Goal: Task Accomplishment & Management: Manage account settings

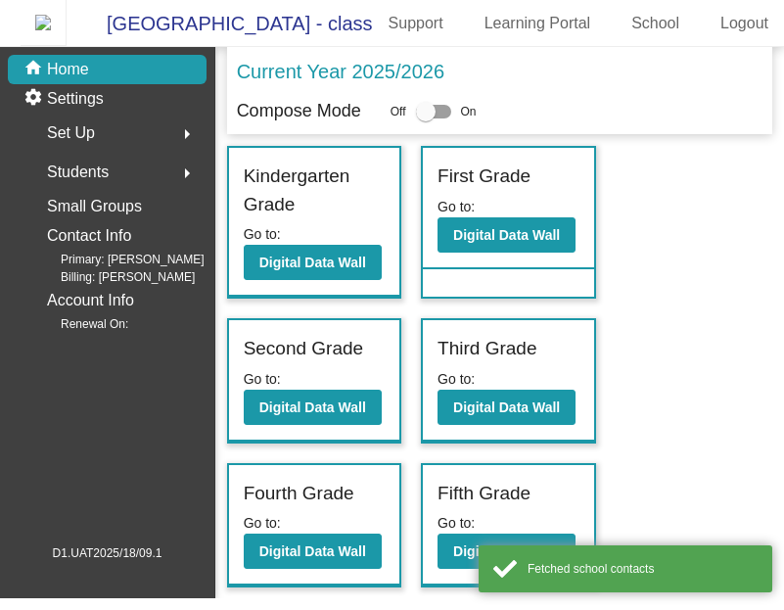
scroll to position [0, 177]
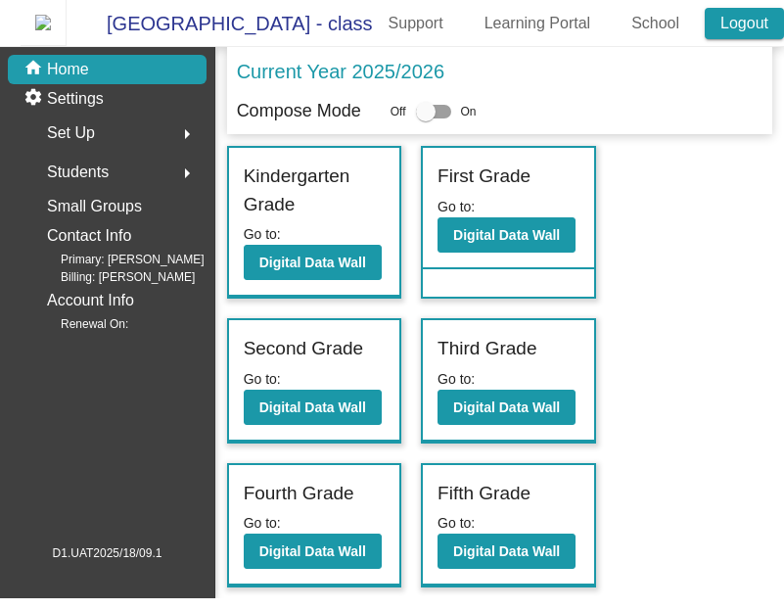
click at [759, 23] on link "Logout" at bounding box center [744, 23] width 79 height 31
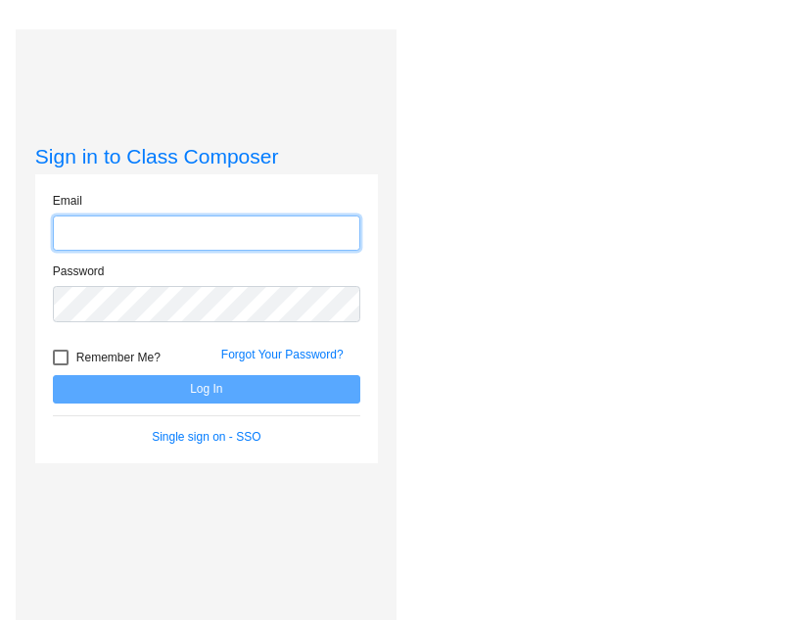
type input "[EMAIL_ADDRESS][DOMAIN_NAME]"
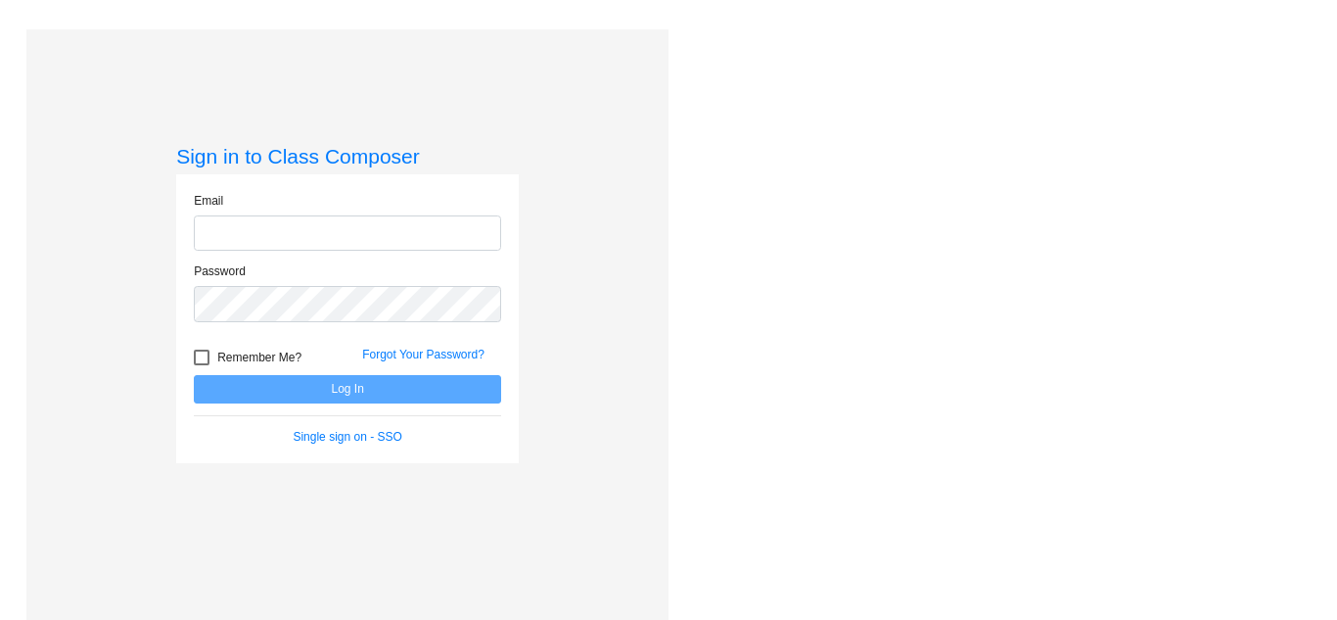
type input "support@classcomposer.com"
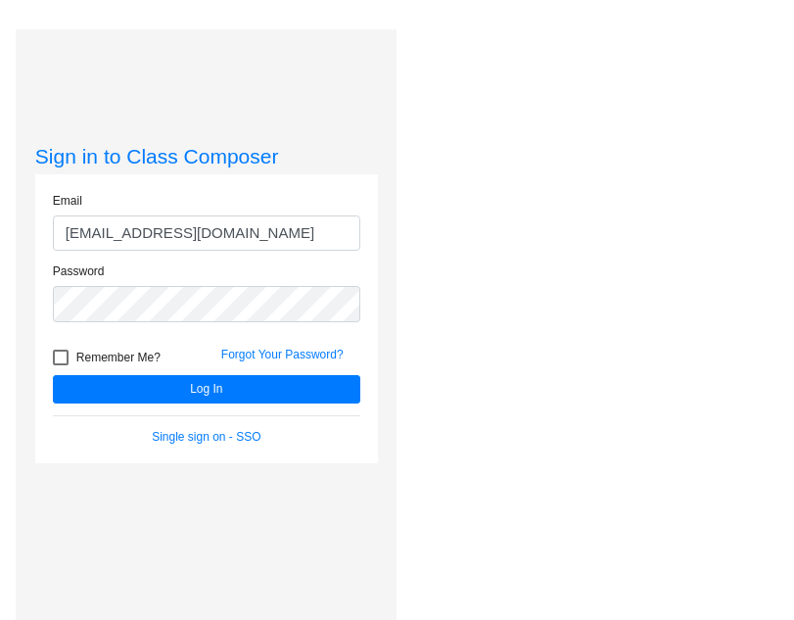
click at [736, 168] on div "Love Class Composer? Share it with a friend! If you're happy with Class Compose…" at bounding box center [593, 339] width 395 height 620
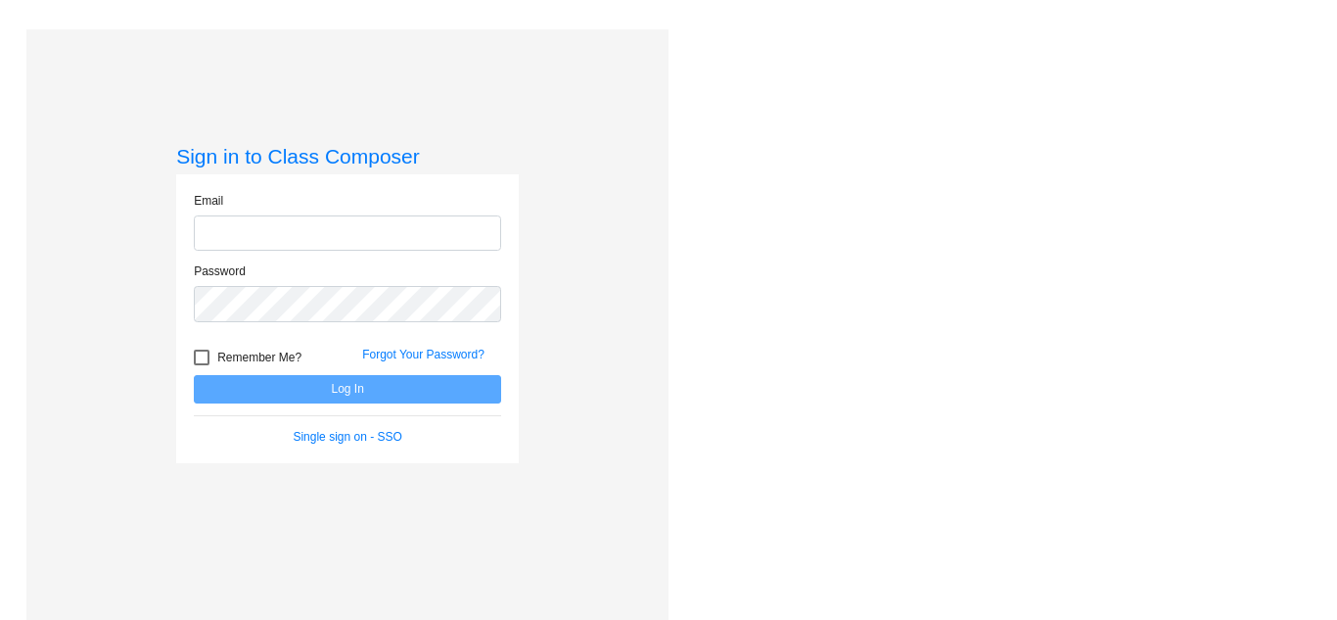
type input "support@classcomposer.com"
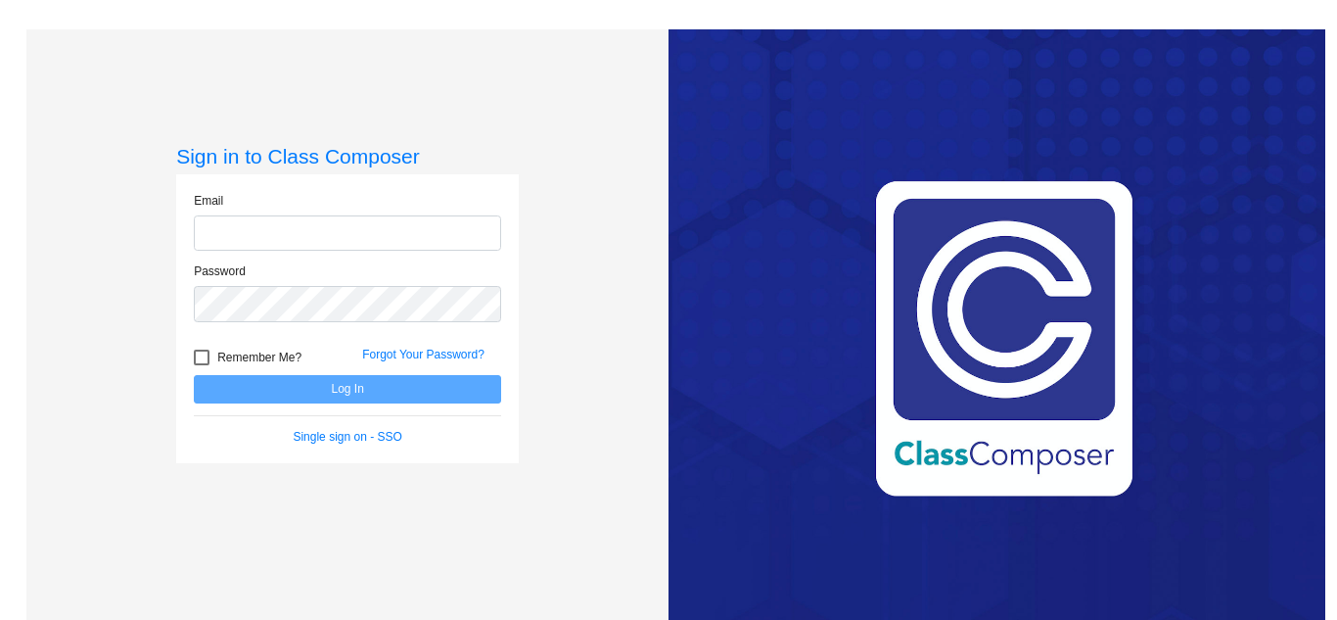
type input "[EMAIL_ADDRESS][DOMAIN_NAME]"
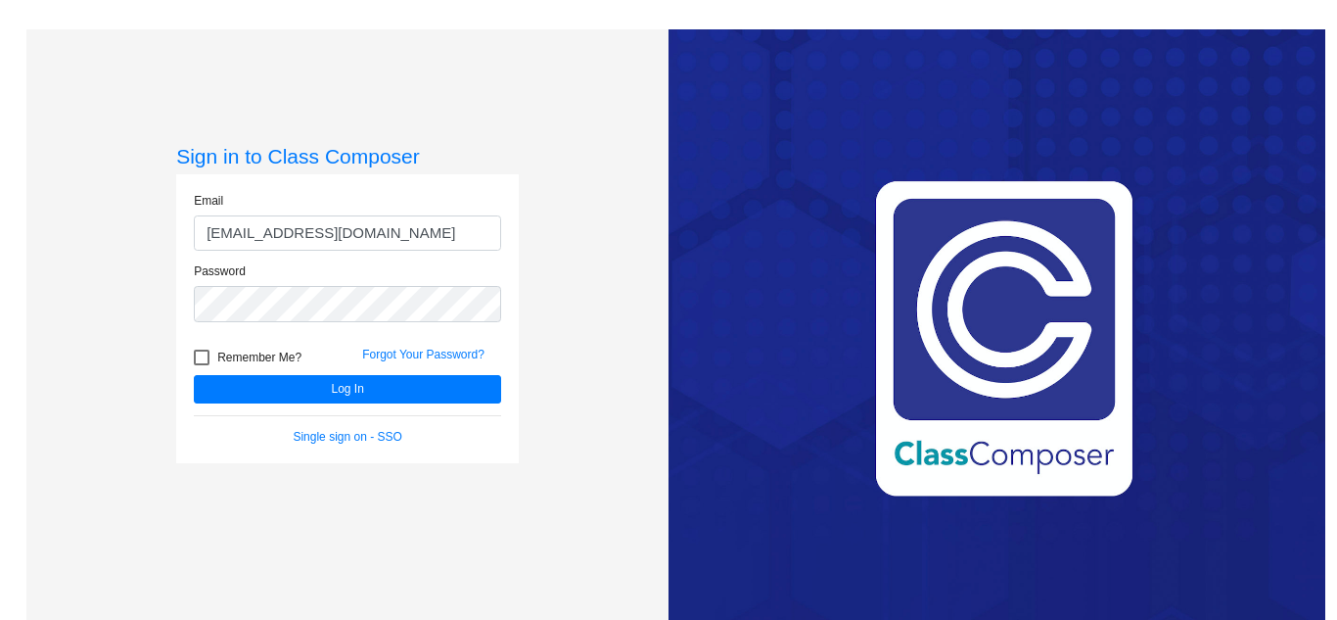
click at [1006, 149] on div "Love Class Composer? Share it with a friend! If you're happy with Class Compose…" at bounding box center [997, 339] width 657 height 620
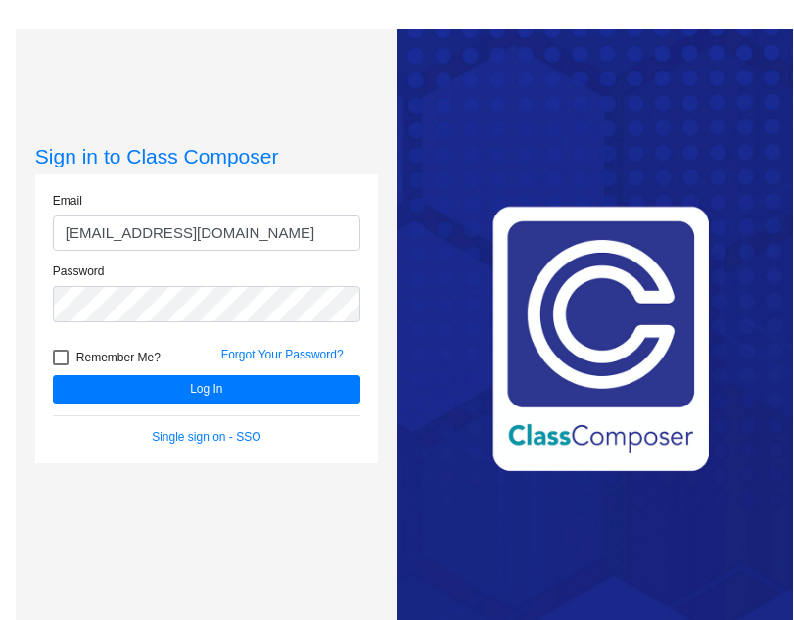
click at [298, 144] on h3 "Sign in to Class Composer" at bounding box center [206, 156] width 343 height 24
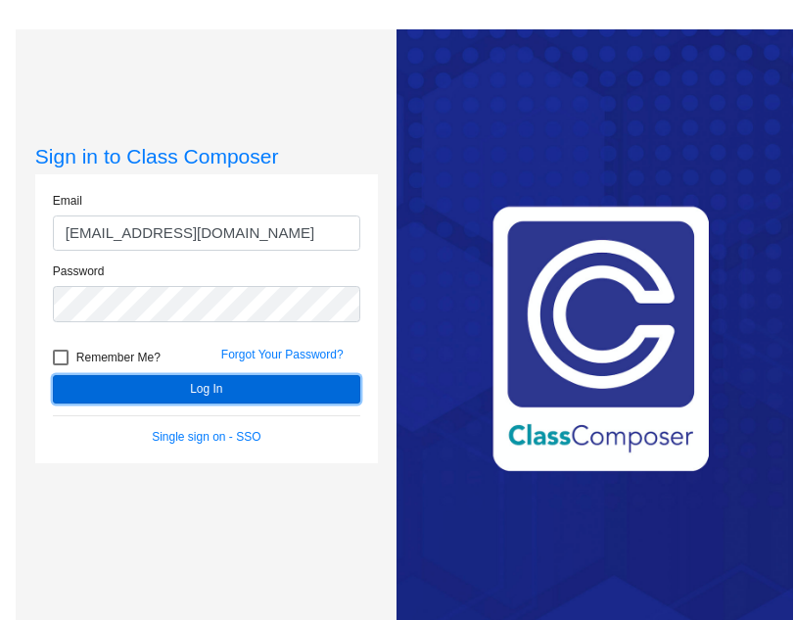
click at [234, 392] on button "Log In" at bounding box center [206, 389] width 307 height 28
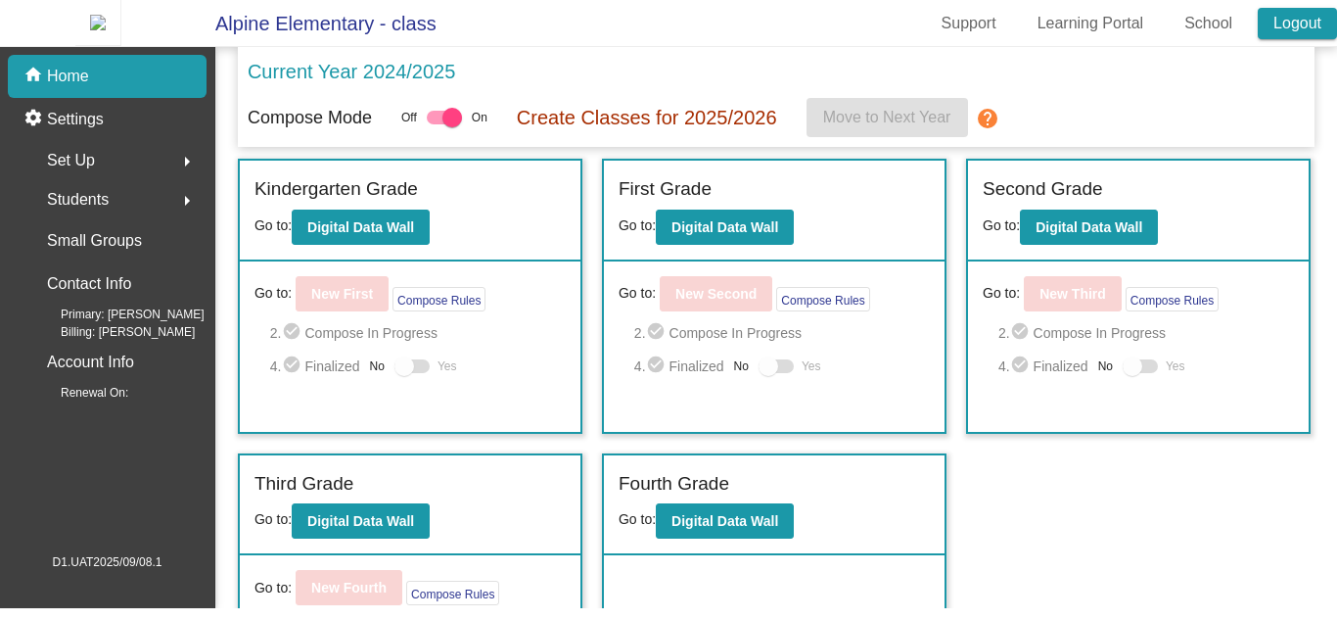
click at [1286, 30] on link "Logout" at bounding box center [1297, 23] width 79 height 31
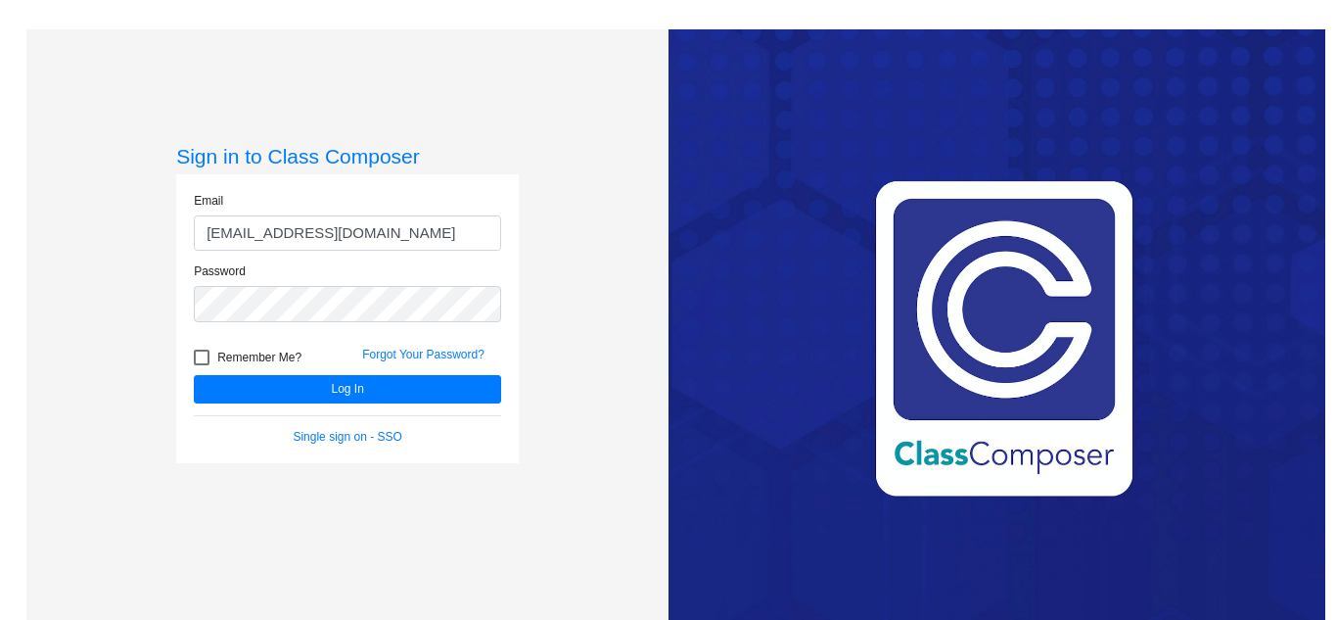
click at [587, 412] on div "Sign in to Class Composer Email [EMAIL_ADDRESS][DOMAIN_NAME] Password Remember …" at bounding box center [347, 339] width 642 height 620
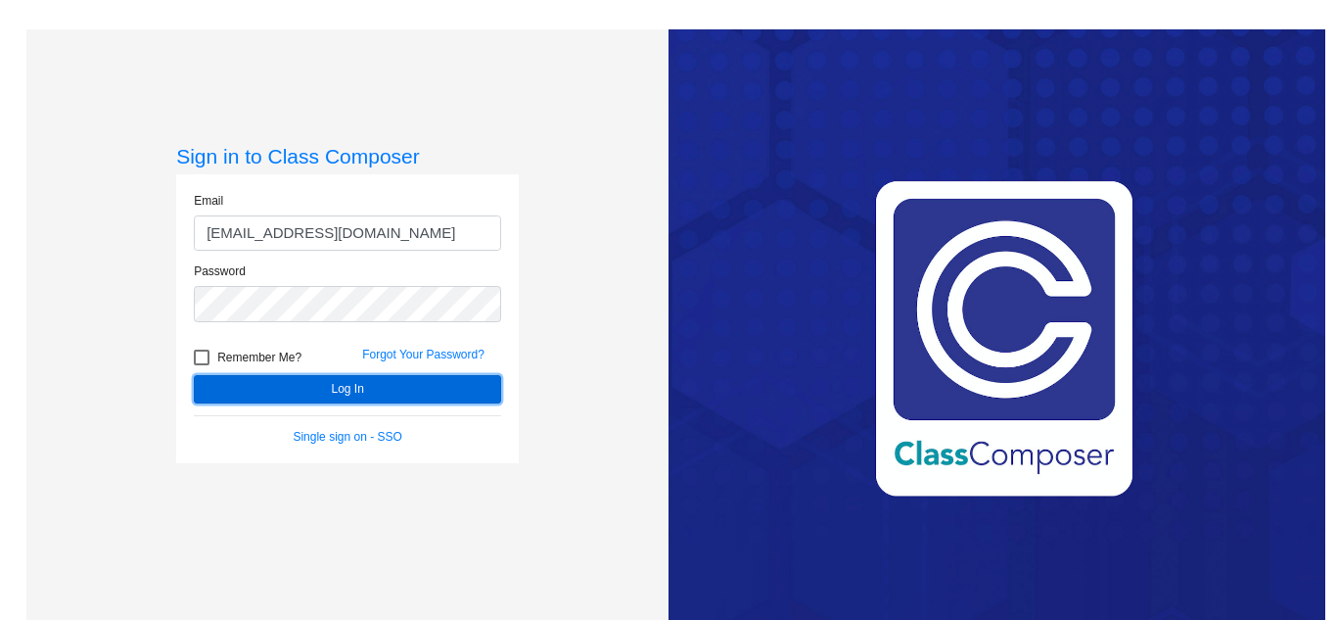
click at [445, 376] on button "Log In" at bounding box center [347, 389] width 307 height 28
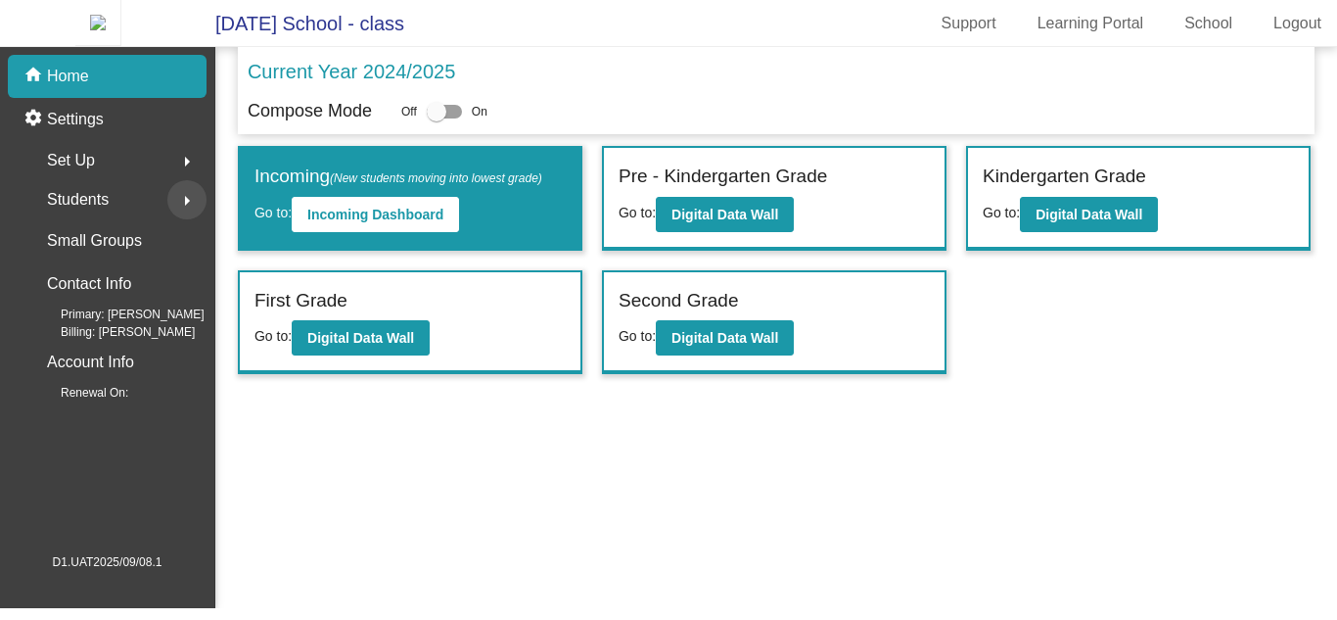
click at [192, 212] on mat-icon "arrow_right" at bounding box center [186, 200] width 23 height 23
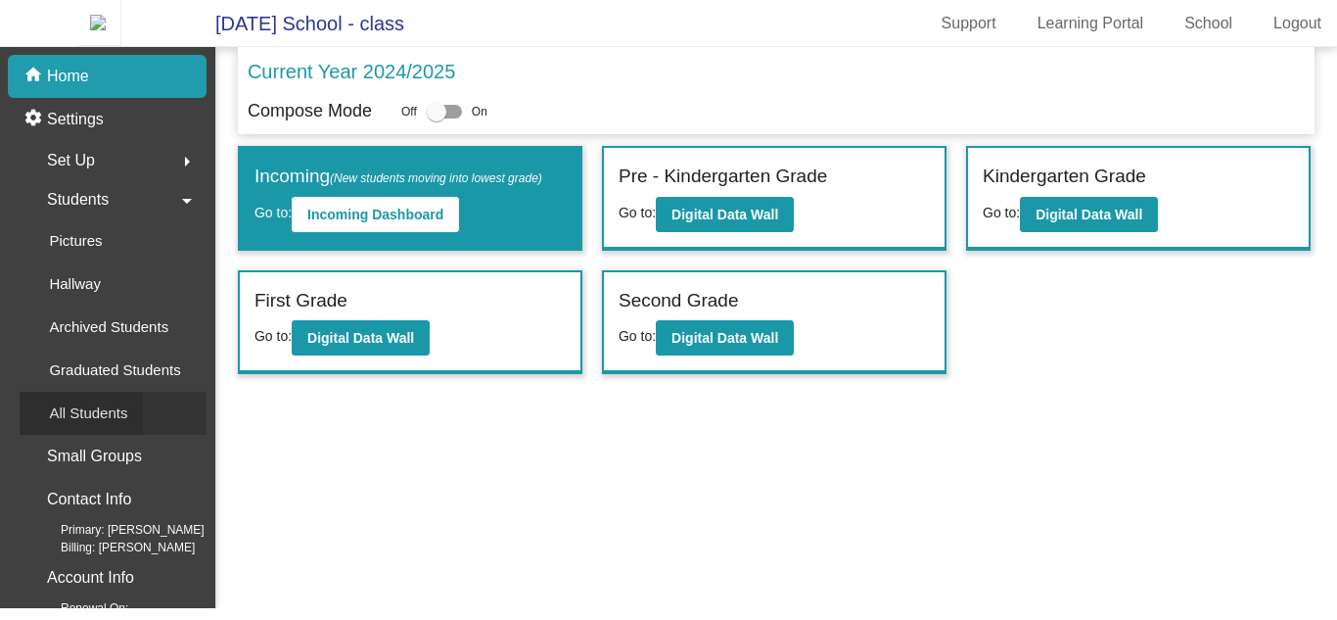
click at [127, 435] on div "All Students" at bounding box center [81, 413] width 123 height 43
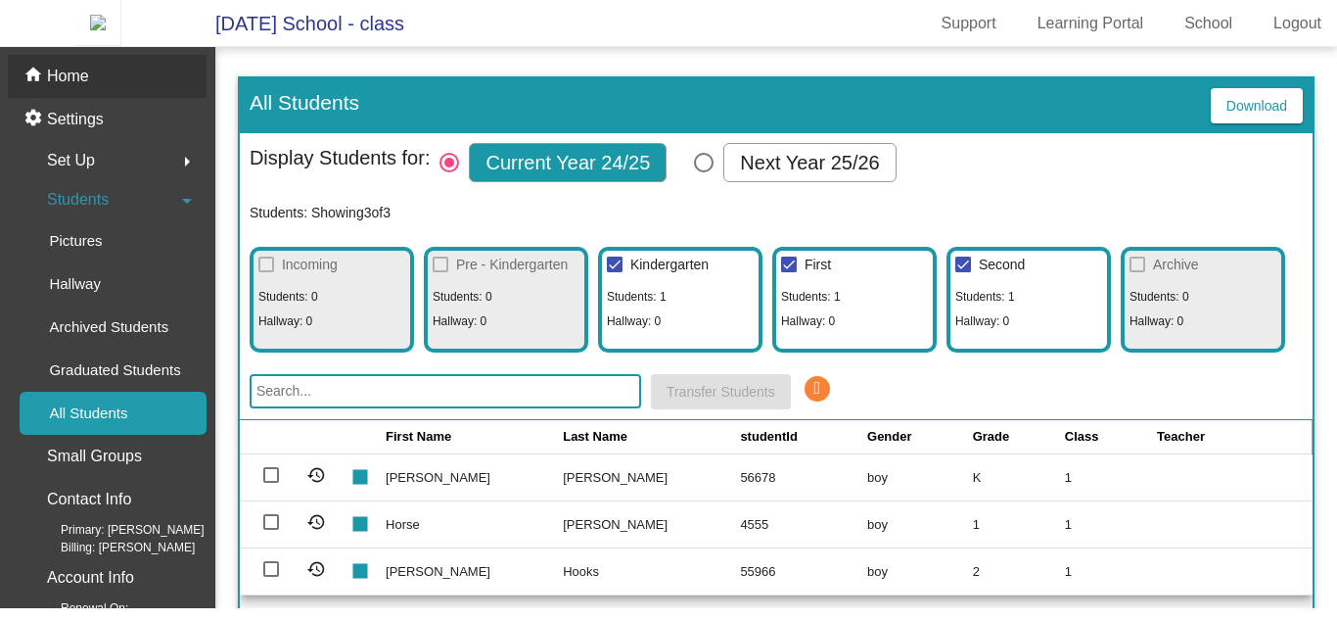
click at [90, 93] on div "home Home" at bounding box center [107, 76] width 199 height 43
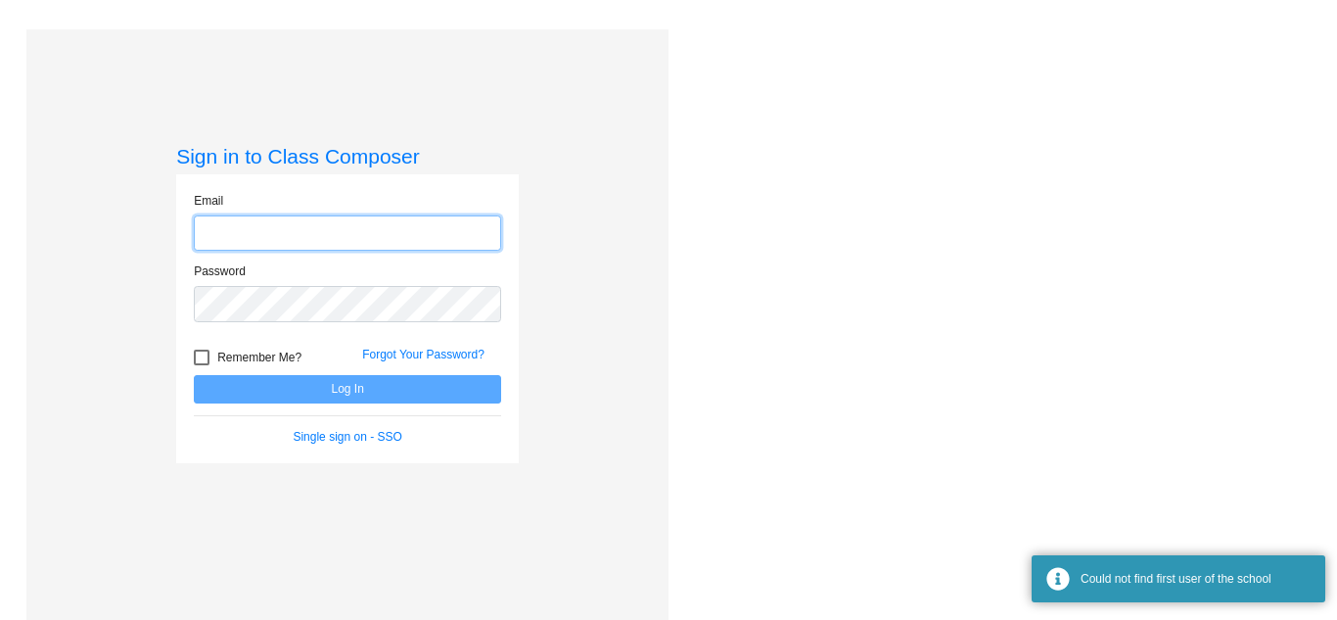
type input "[EMAIL_ADDRESS][DOMAIN_NAME]"
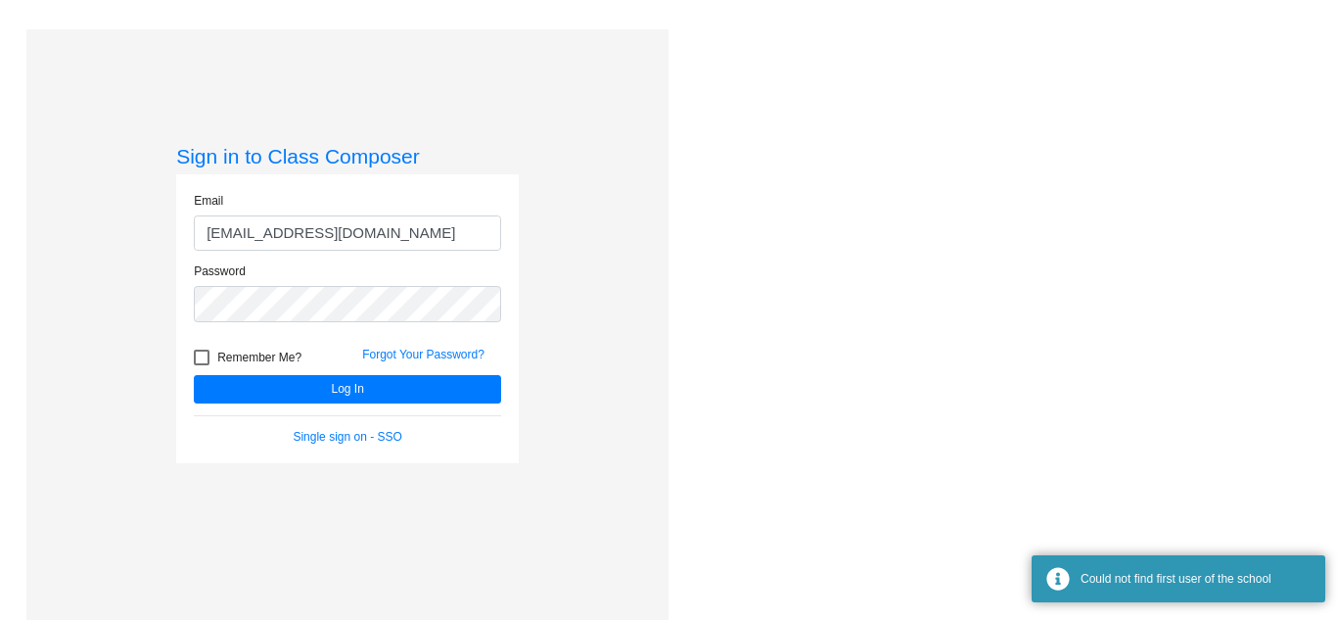
click at [661, 184] on div "Sign in to Class Composer Email [EMAIL_ADDRESS][DOMAIN_NAME] Password Remember …" at bounding box center [347, 339] width 642 height 620
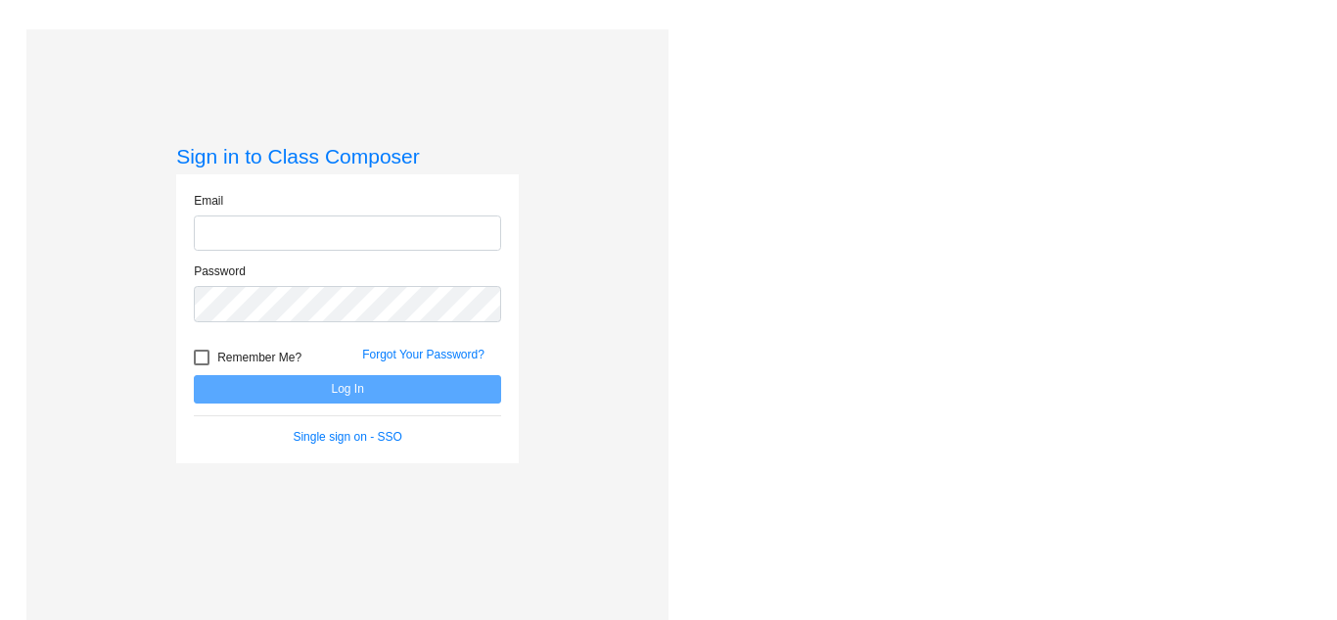
type input "[EMAIL_ADDRESS][DOMAIN_NAME]"
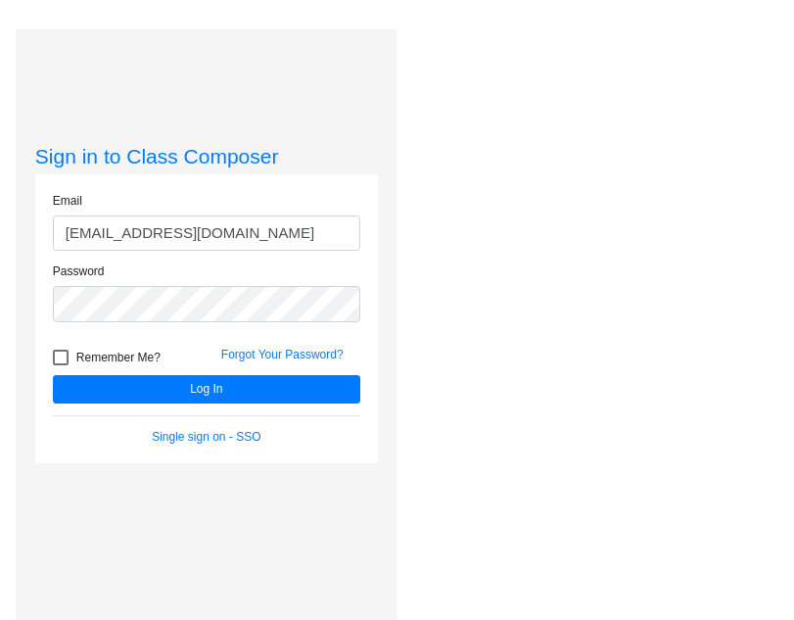
click at [495, 358] on div "Love Class Composer? Share it with a friend! If you're happy with Class Compose…" at bounding box center [593, 339] width 395 height 620
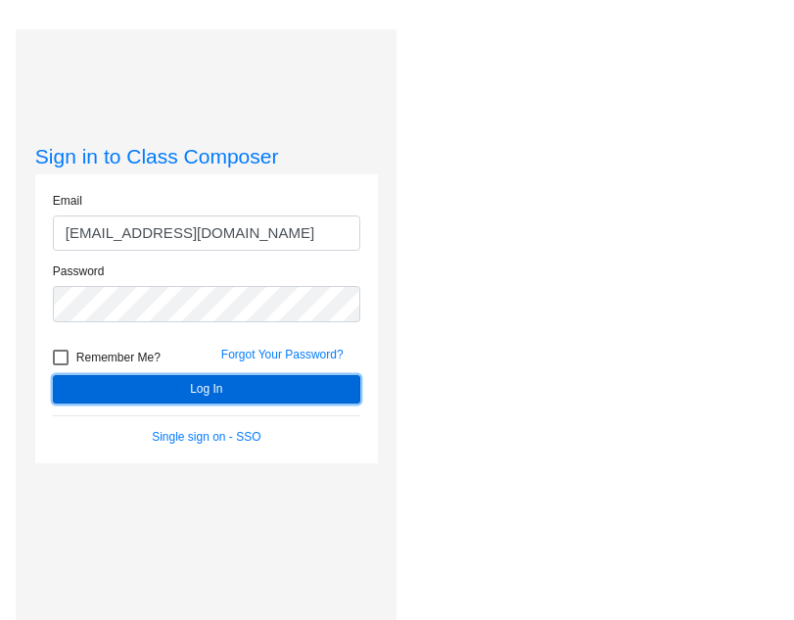
click at [309, 385] on button "Log In" at bounding box center [206, 389] width 307 height 28
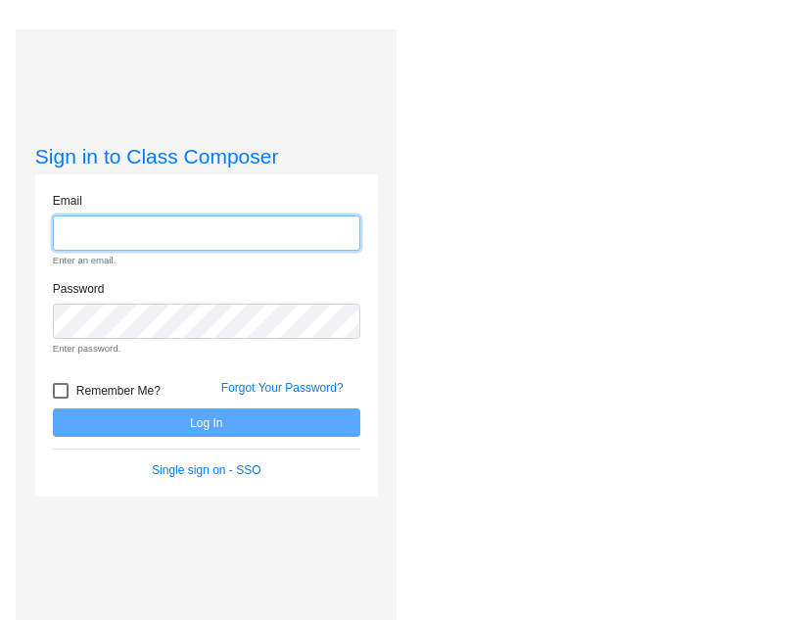
type input "[EMAIL_ADDRESS][DOMAIN_NAME]"
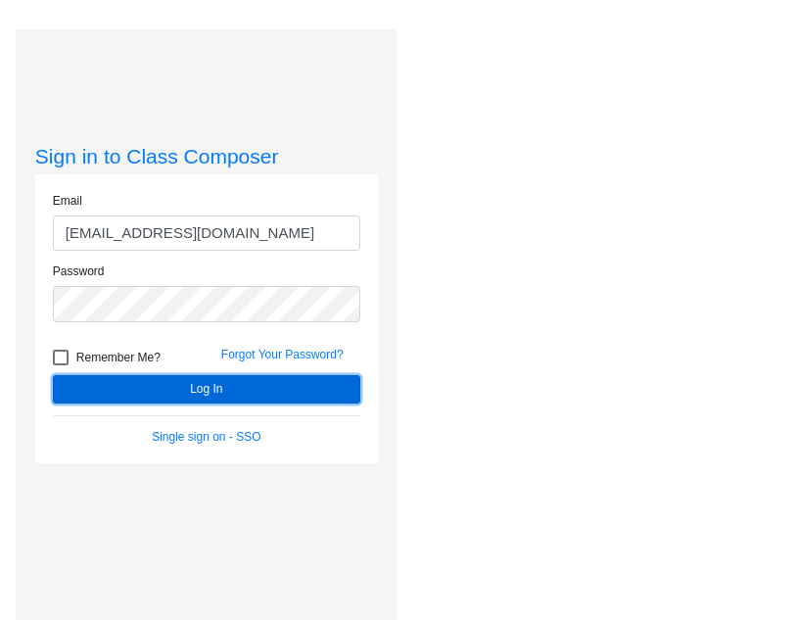
click at [236, 417] on form "Email [EMAIL_ADDRESS][DOMAIN_NAME] Password Remember Me? Forgot Your Password? …" at bounding box center [206, 319] width 307 height 254
click at [265, 394] on button "Log In" at bounding box center [206, 389] width 307 height 28
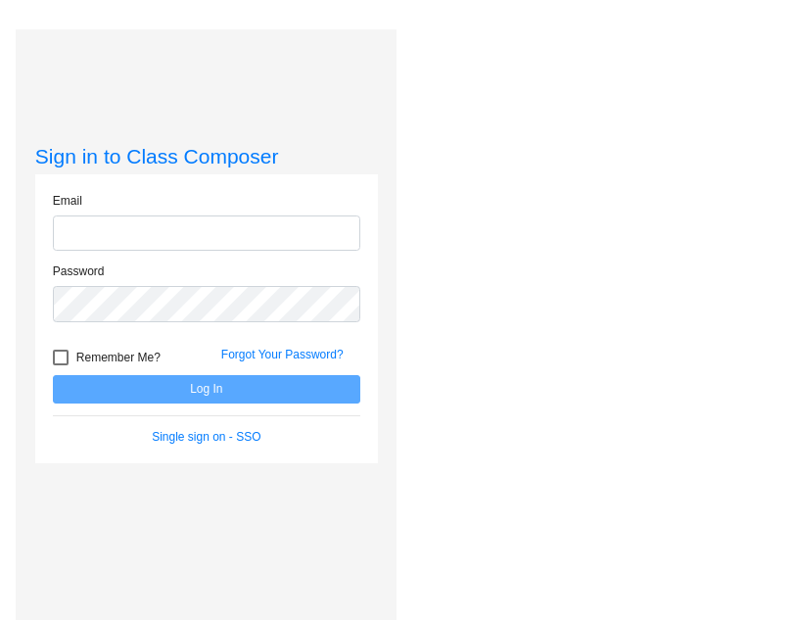
type input "[EMAIL_ADDRESS][DOMAIN_NAME]"
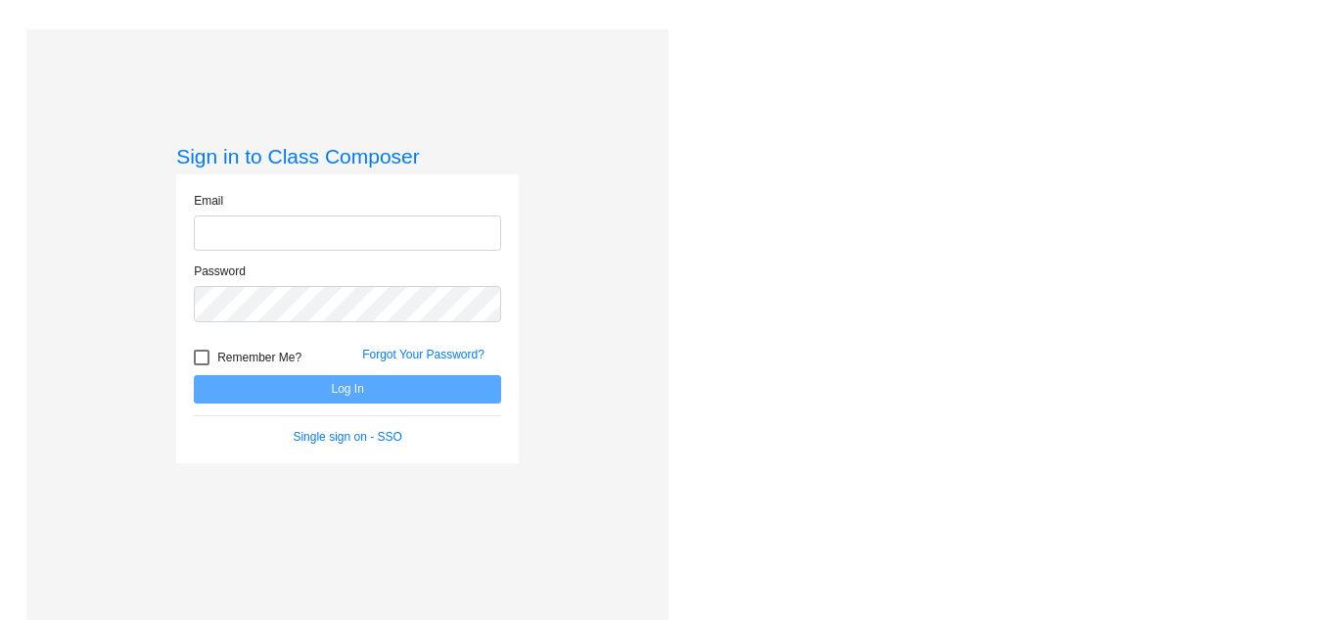
type input "[EMAIL_ADDRESS][DOMAIN_NAME]"
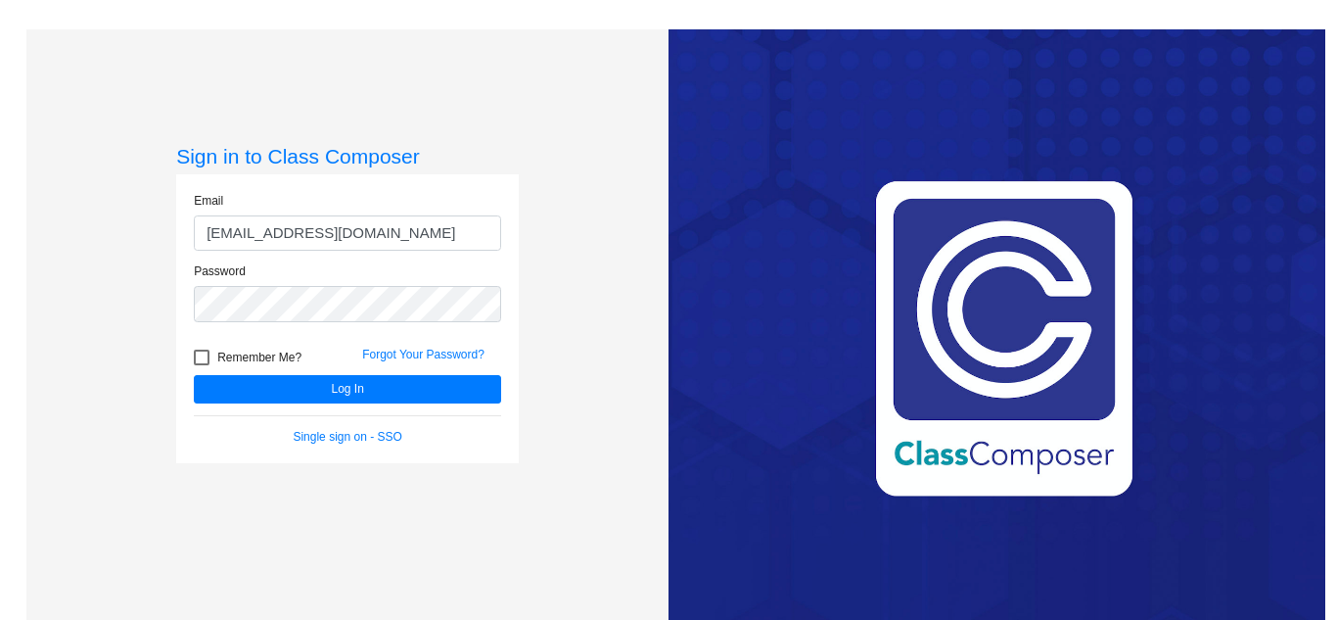
click at [606, 347] on div "Sign in to Class Composer Email [EMAIL_ADDRESS][DOMAIN_NAME] Password Remember …" at bounding box center [347, 339] width 642 height 620
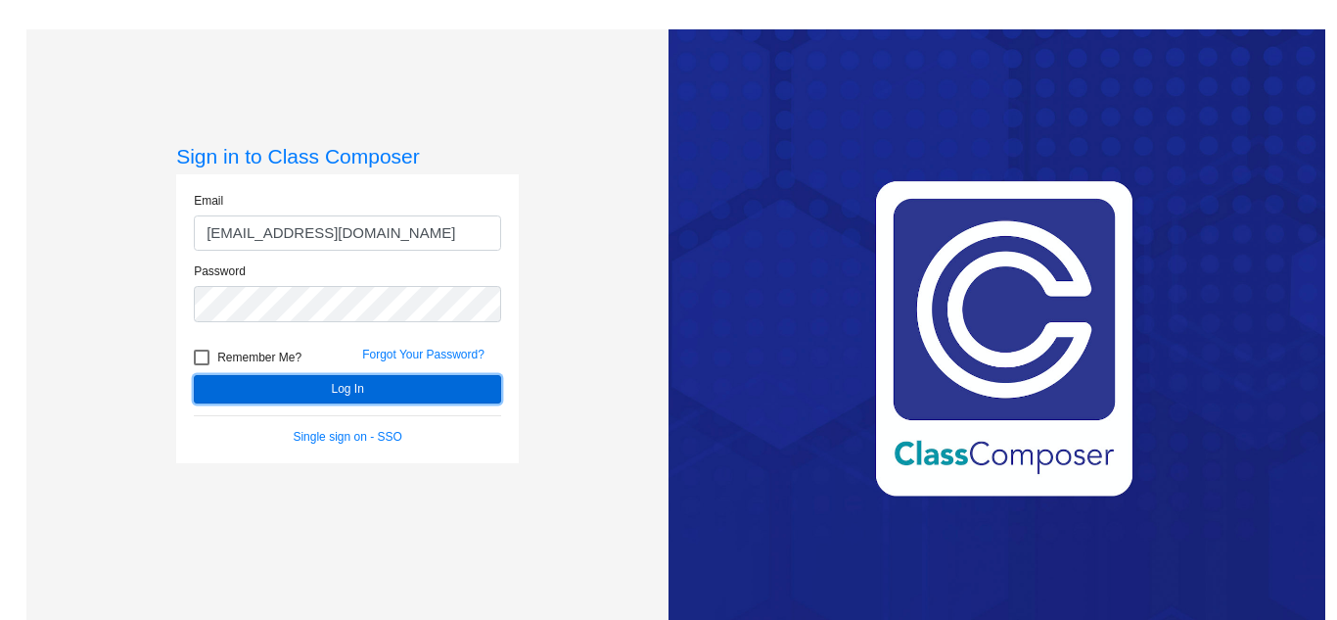
click at [441, 397] on button "Log In" at bounding box center [347, 389] width 307 height 28
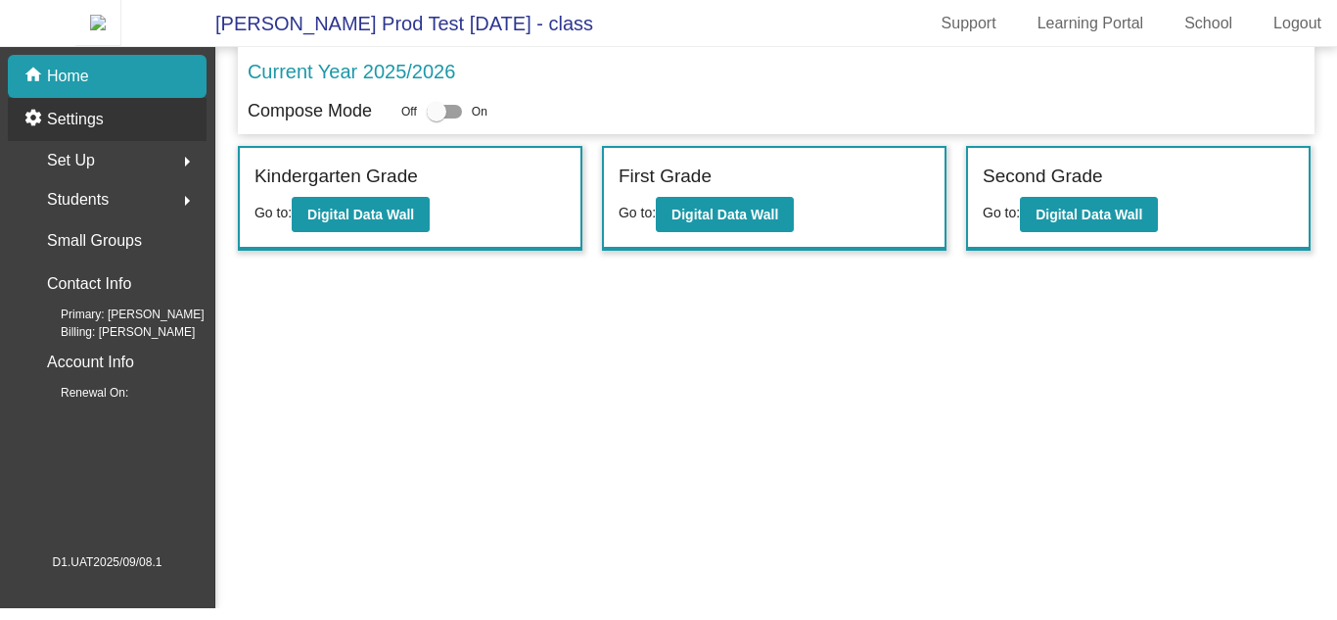
click at [180, 130] on div "settings Settings" at bounding box center [107, 119] width 199 height 43
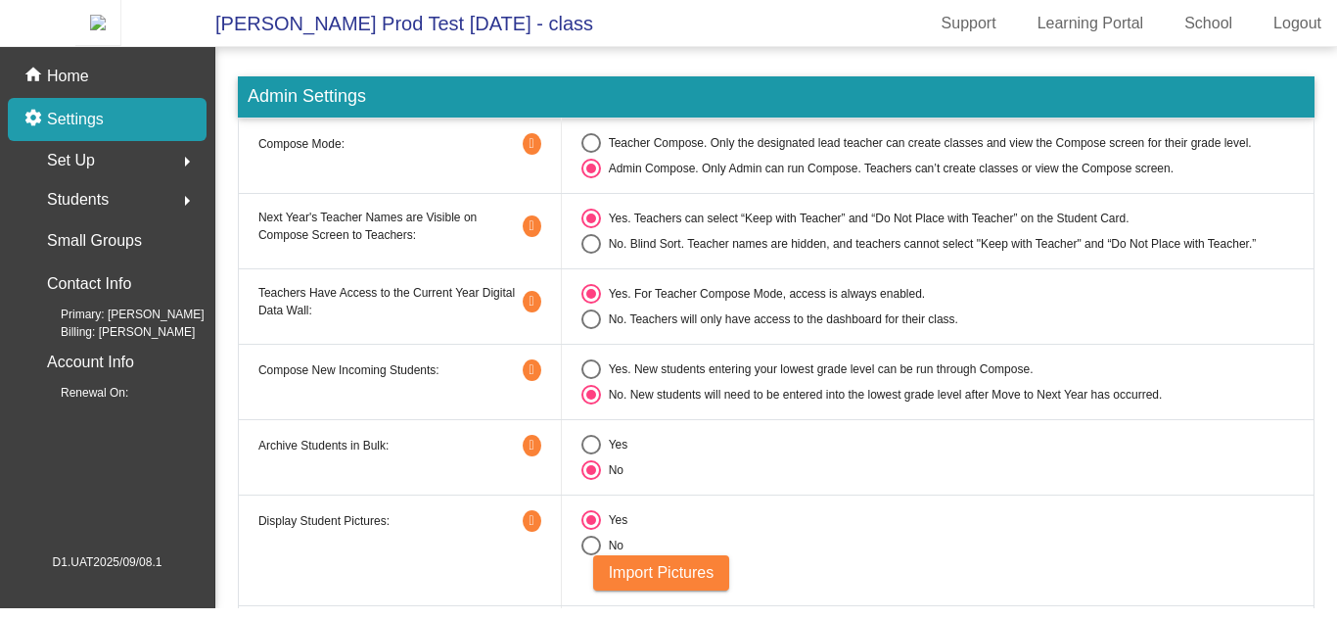
scroll to position [85, 0]
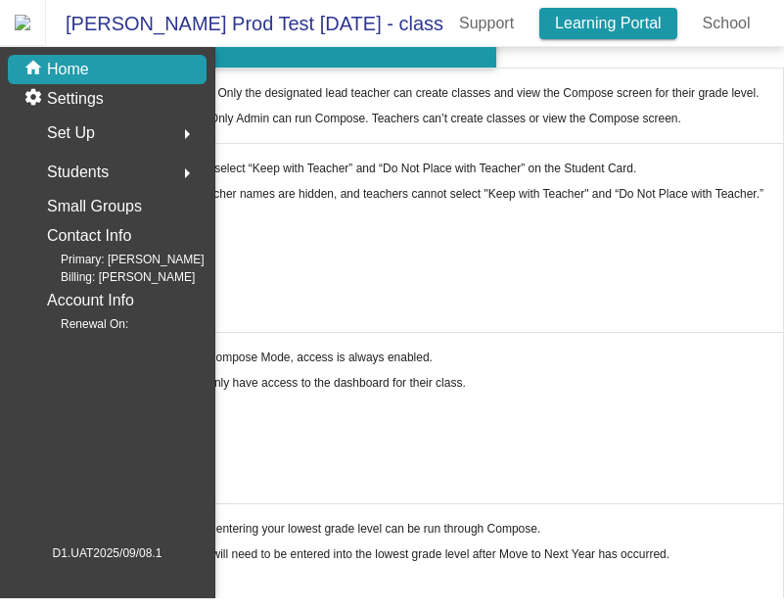
scroll to position [0, 94]
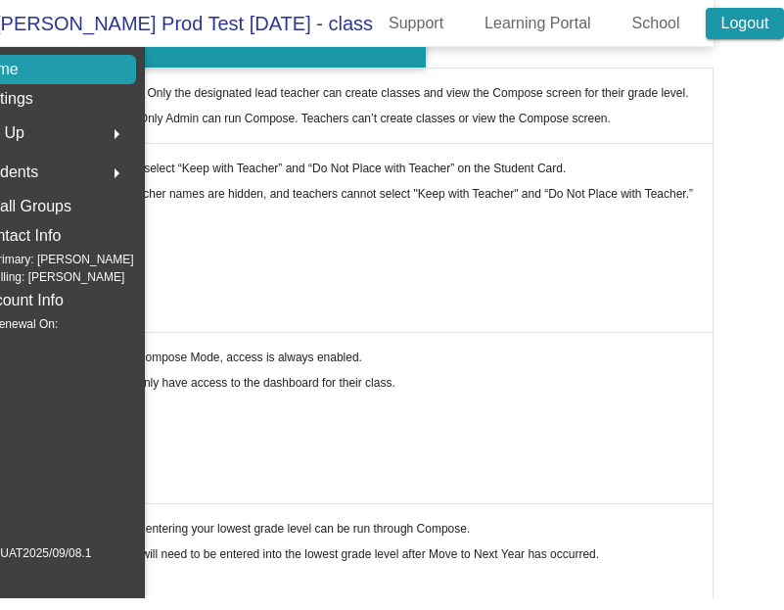
click at [747, 17] on link "Logout" at bounding box center [745, 23] width 79 height 31
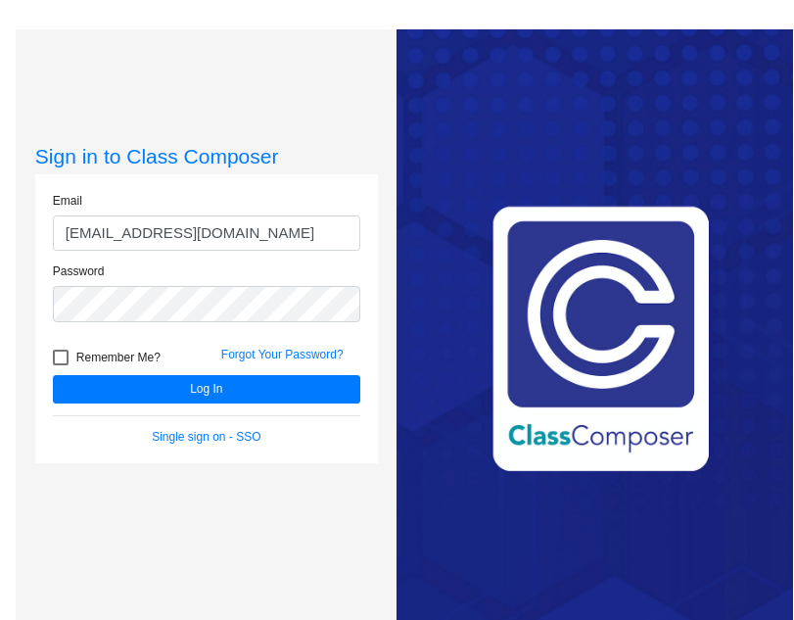
click at [472, 130] on div "Love Class Composer? Share it with a friend! If you're happy with Class Compose…" at bounding box center [593, 339] width 395 height 620
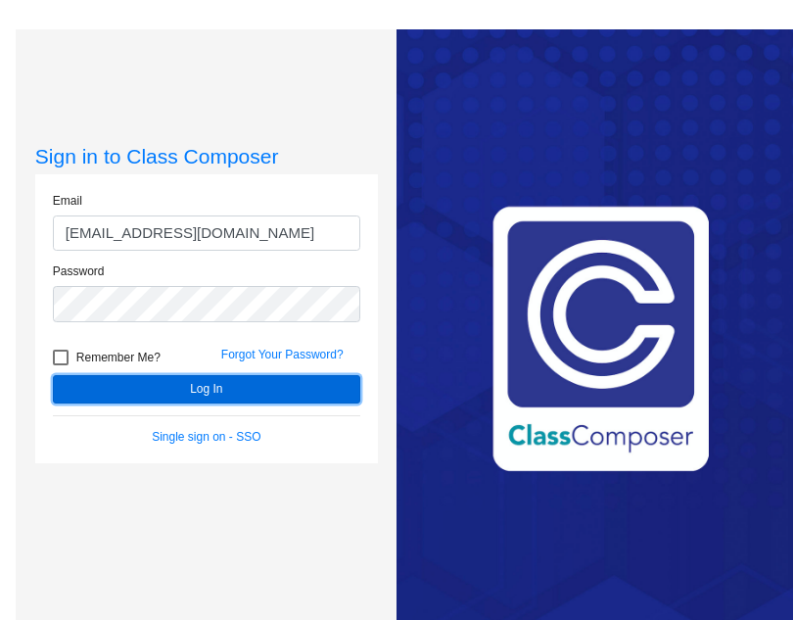
click at [227, 387] on button "Log In" at bounding box center [206, 389] width 307 height 28
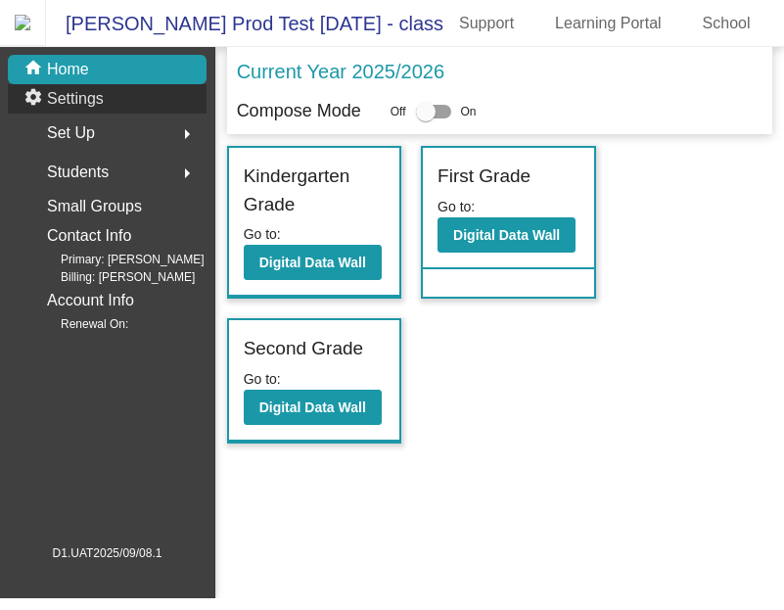
click at [133, 114] on div "settings Settings" at bounding box center [107, 98] width 199 height 29
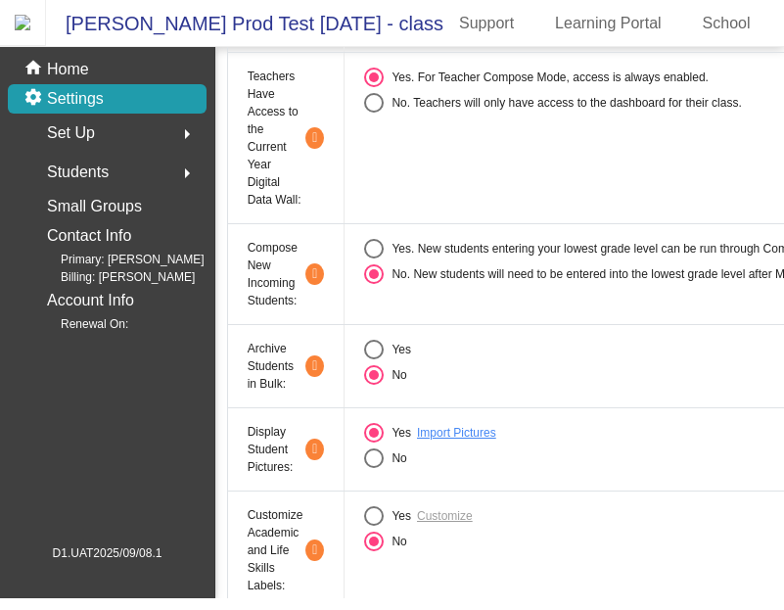
scroll to position [331, 0]
click at [447, 441] on link "Import Pictures" at bounding box center [456, 432] width 79 height 18
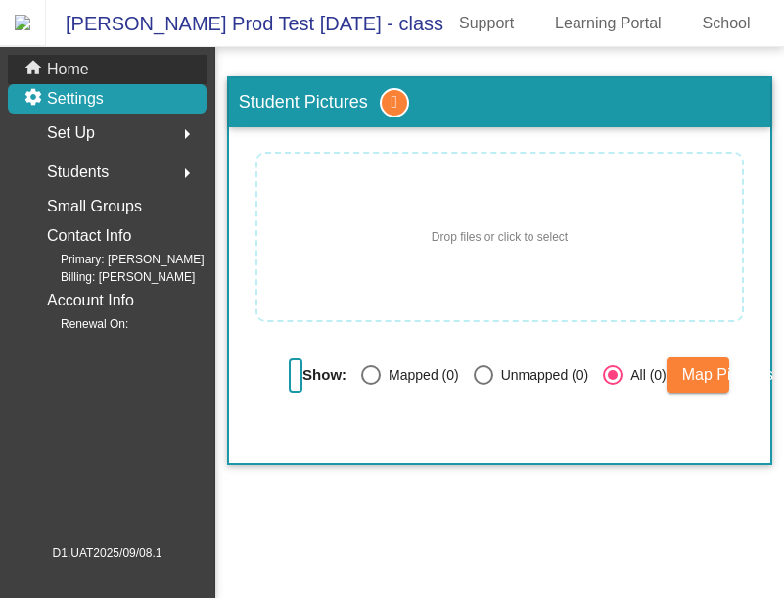
click at [171, 83] on div "home Home" at bounding box center [107, 69] width 199 height 29
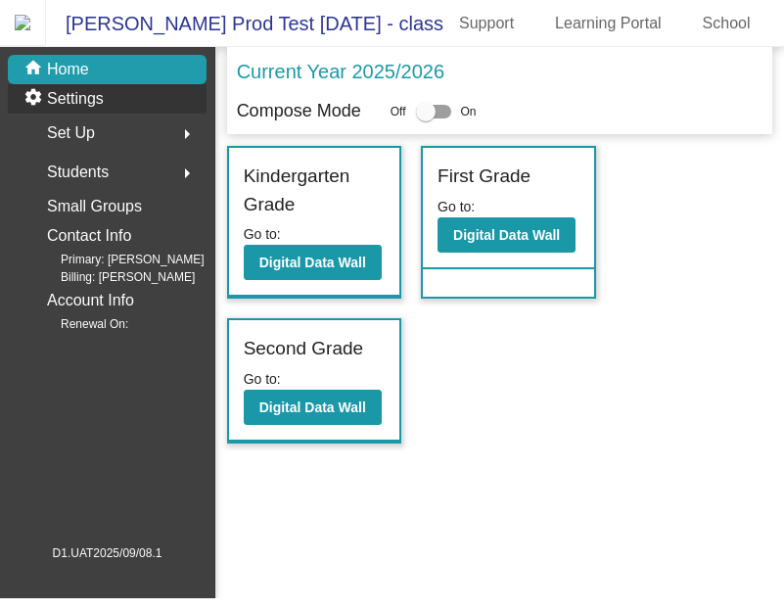
click at [161, 114] on div "settings Settings" at bounding box center [107, 98] width 199 height 29
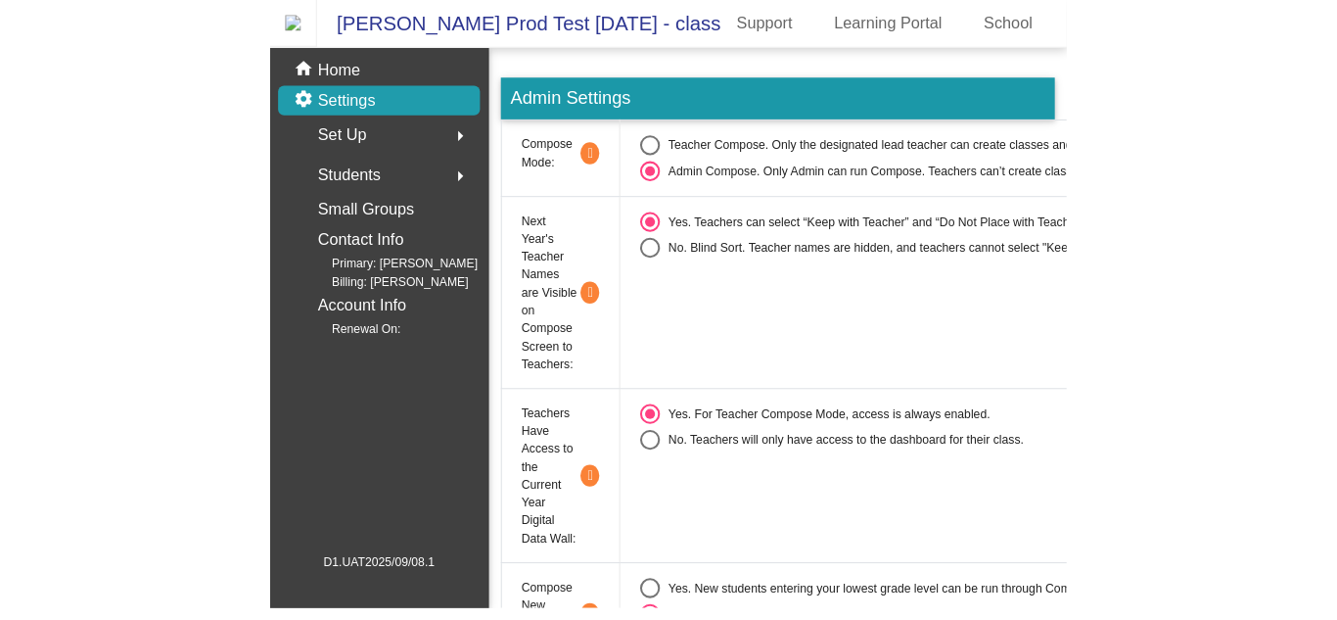
scroll to position [353, 0]
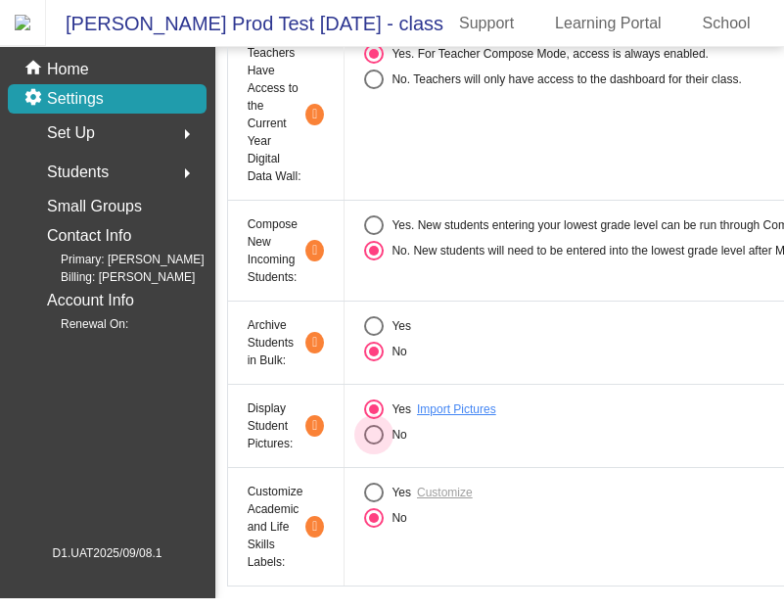
click at [377, 444] on div "Select an option" at bounding box center [374, 435] width 20 height 20
click at [374, 445] on input "No" at bounding box center [373, 444] width 1 height 1
radio input "true"
click at [377, 419] on div "Select an option" at bounding box center [374, 409] width 20 height 20
click at [374, 420] on input "Yes" at bounding box center [373, 419] width 1 height 1
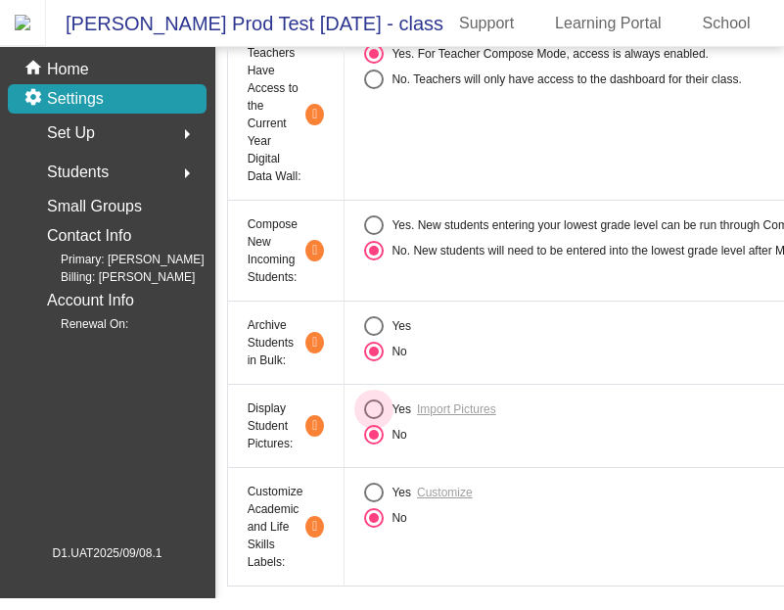
radio input "true"
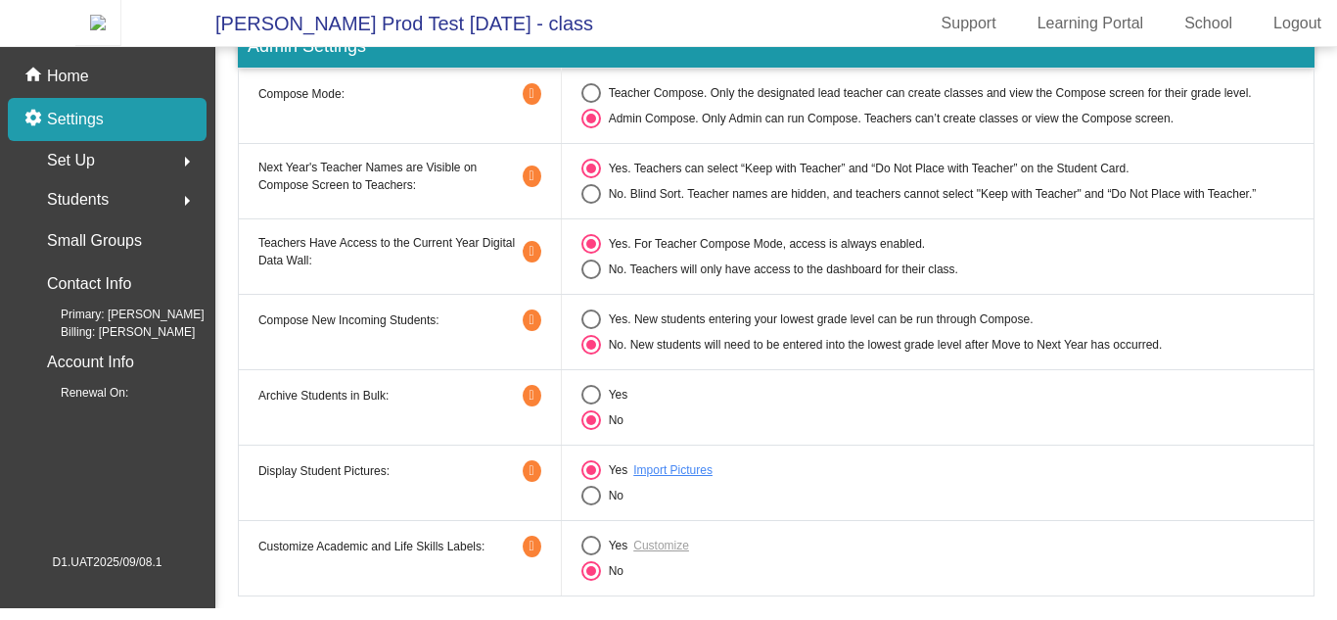
scroll to position [0, 0]
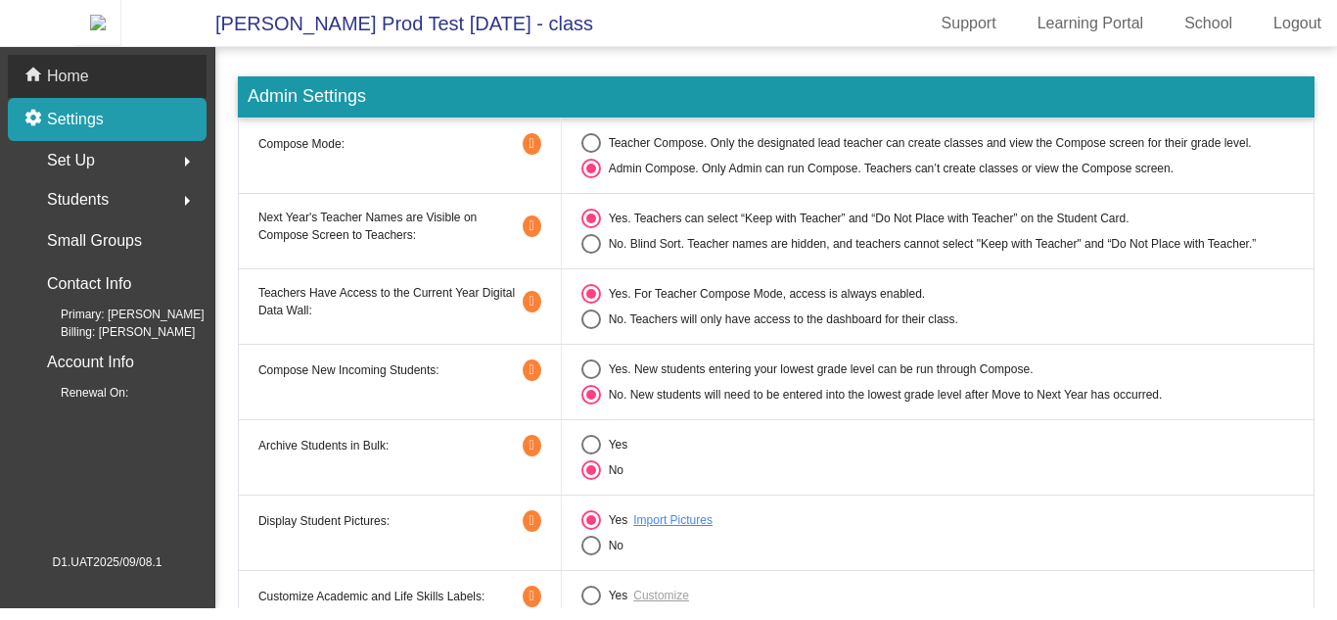
click at [150, 87] on div "home Home" at bounding box center [107, 76] width 199 height 43
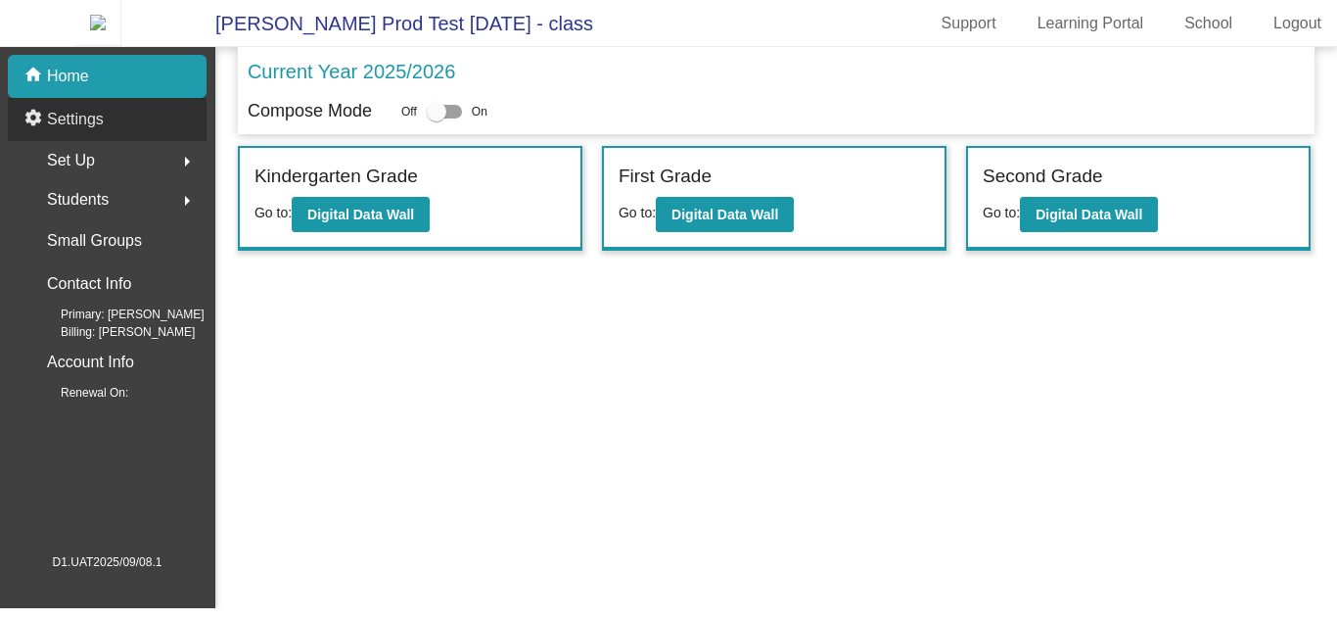
click at [146, 131] on div "settings Settings" at bounding box center [107, 119] width 199 height 43
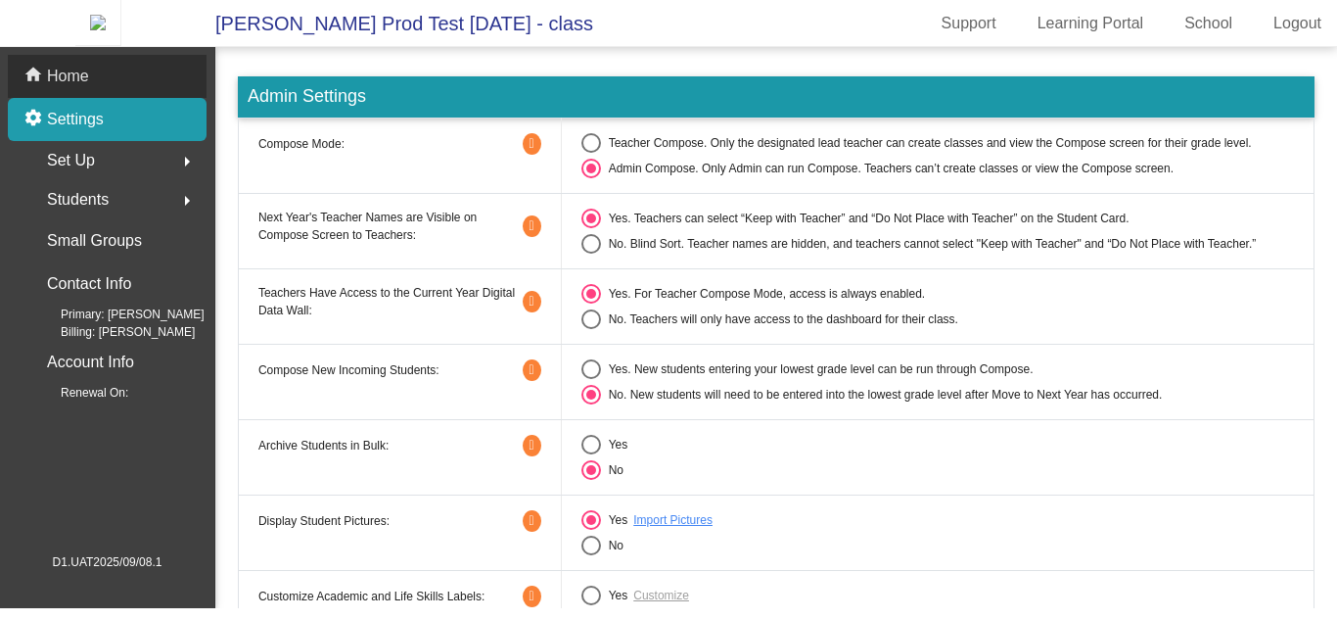
click at [170, 77] on div "home Home" at bounding box center [107, 76] width 199 height 43
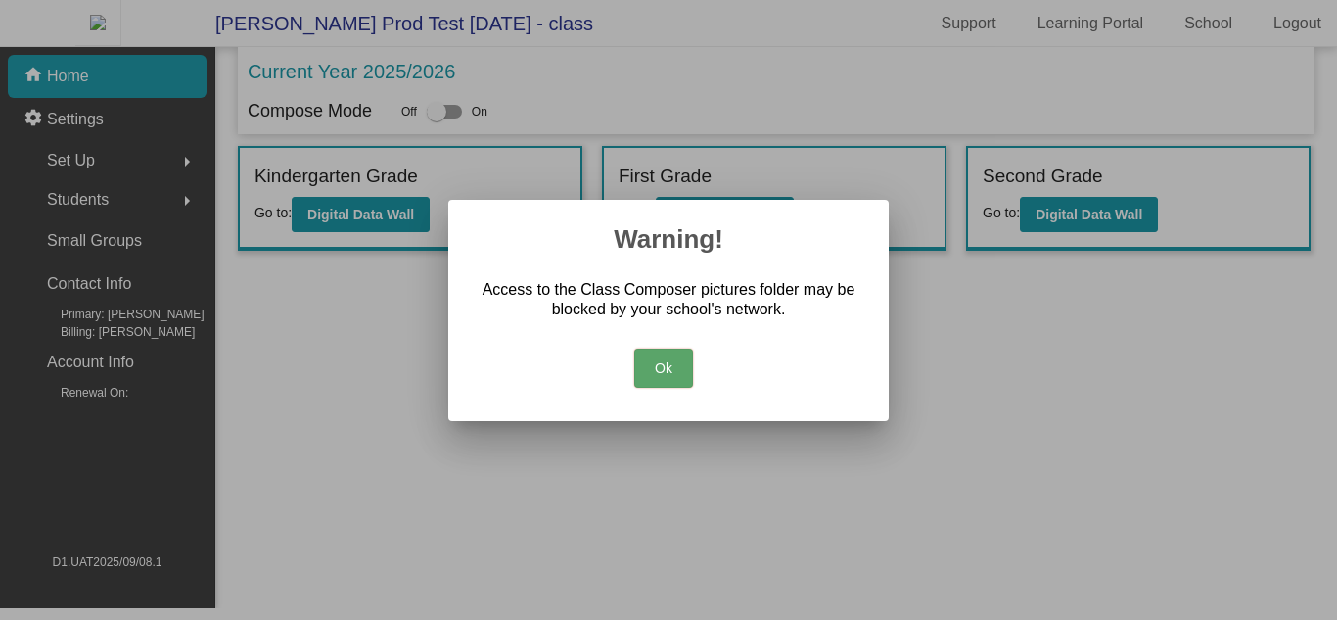
click at [665, 365] on button "Ok" at bounding box center [663, 367] width 59 height 39
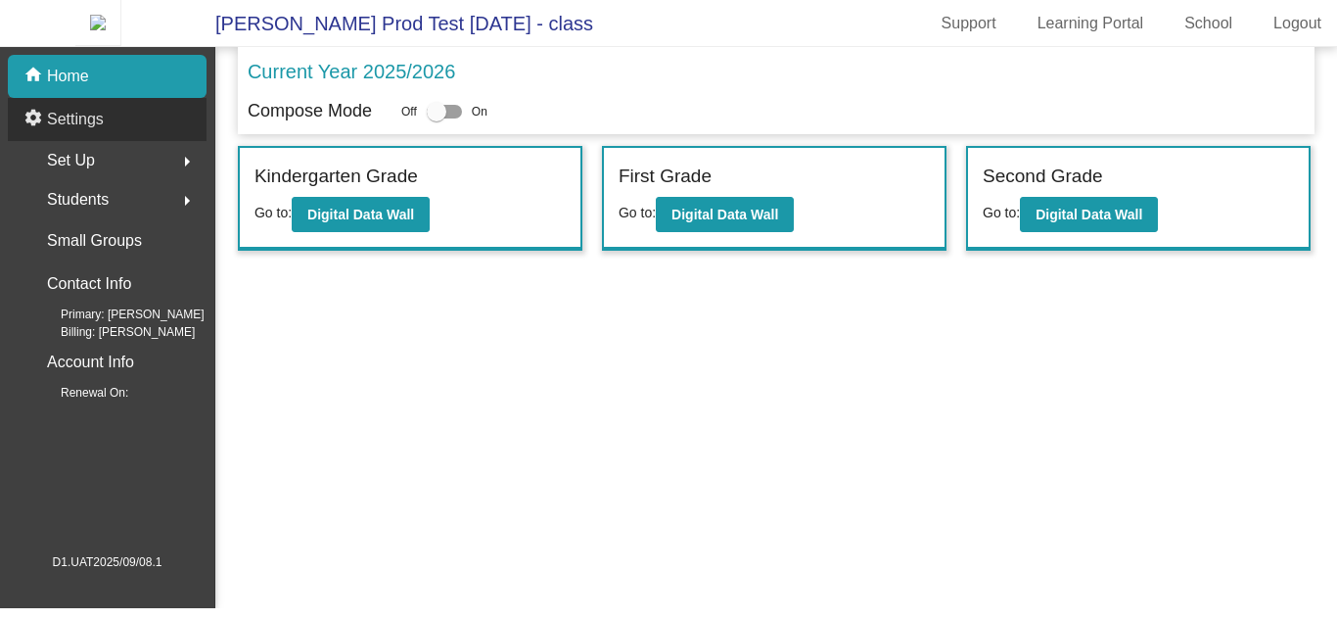
click at [144, 135] on div "settings Settings" at bounding box center [107, 119] width 199 height 43
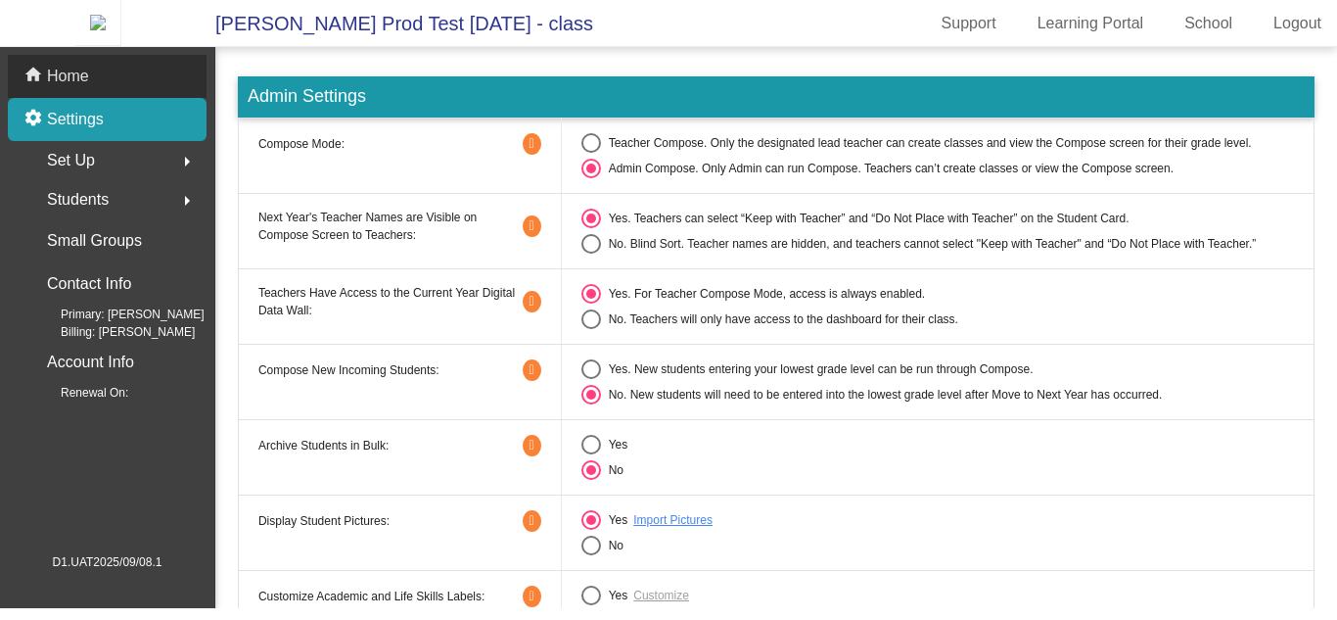
click at [136, 86] on div "home Home" at bounding box center [107, 76] width 199 height 43
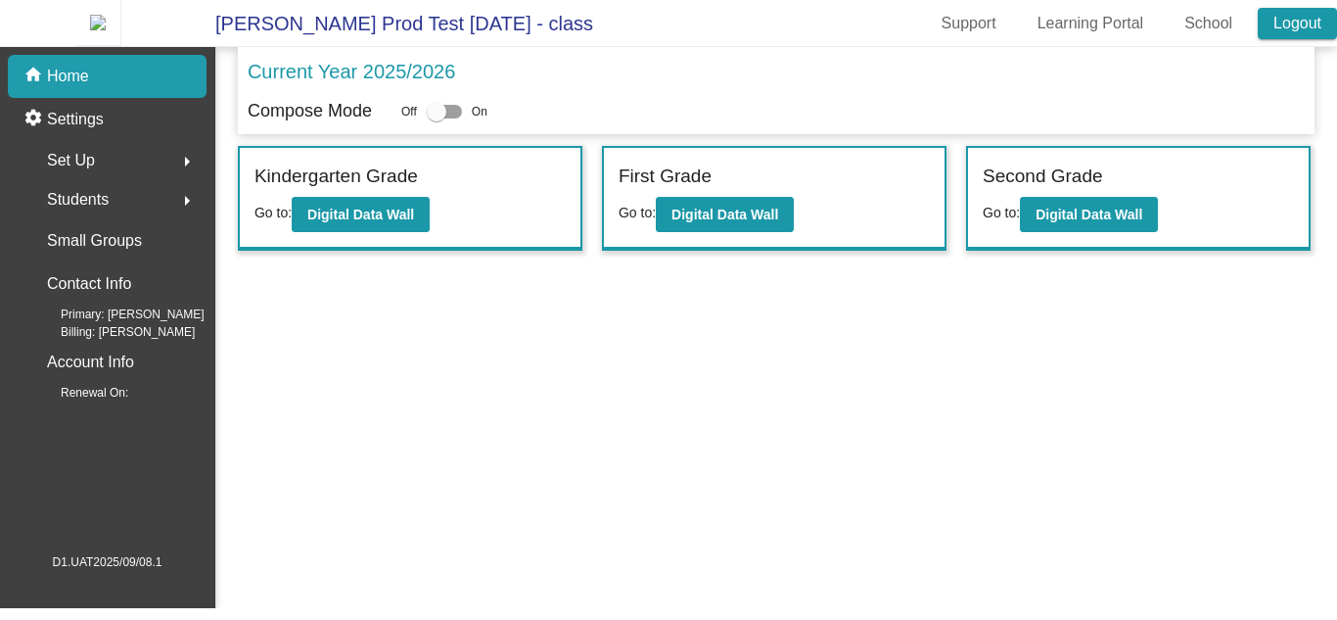
click at [1329, 20] on link "Logout" at bounding box center [1297, 23] width 79 height 31
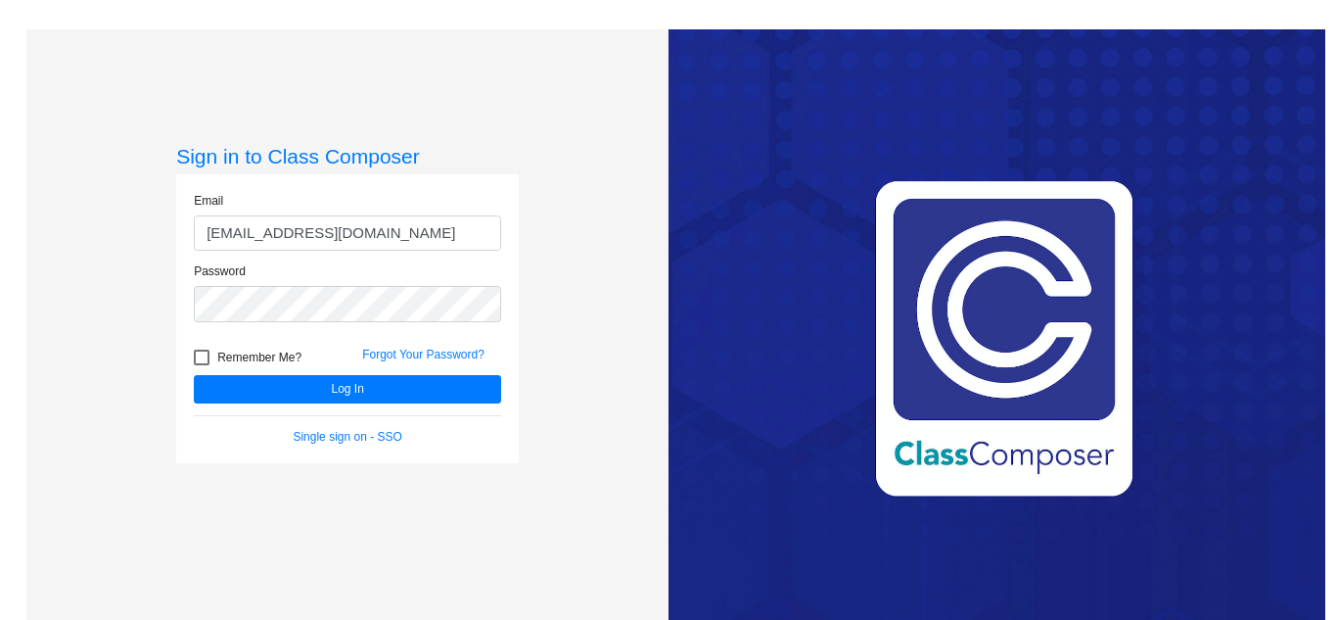
click at [591, 248] on div "Sign in to Class Composer Email [EMAIL_ADDRESS][DOMAIN_NAME] Password Remember …" at bounding box center [347, 339] width 642 height 620
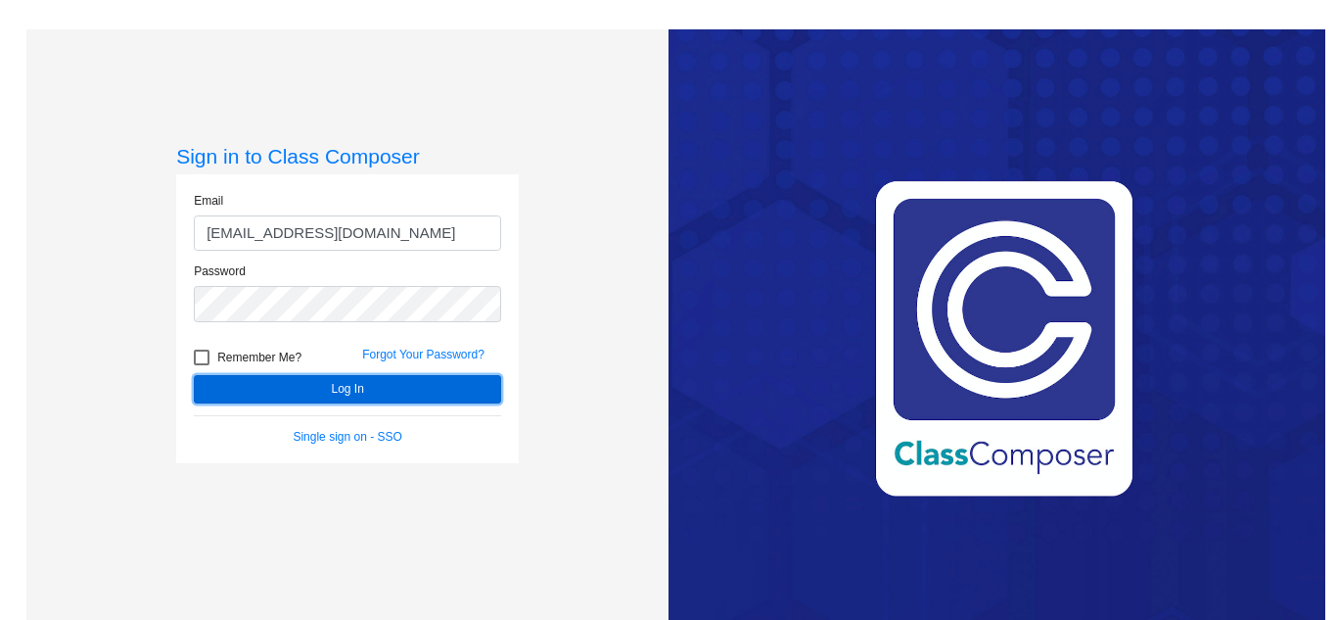
click at [401, 381] on button "Log In" at bounding box center [347, 389] width 307 height 28
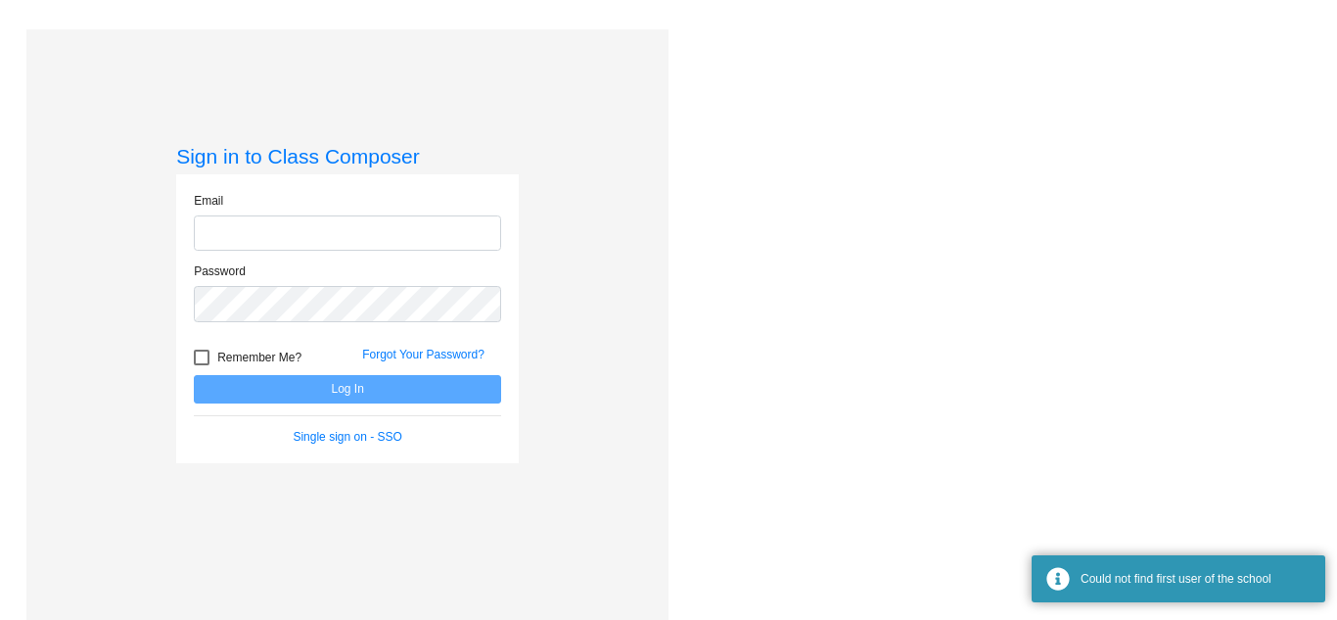
type input "[EMAIL_ADDRESS][DOMAIN_NAME]"
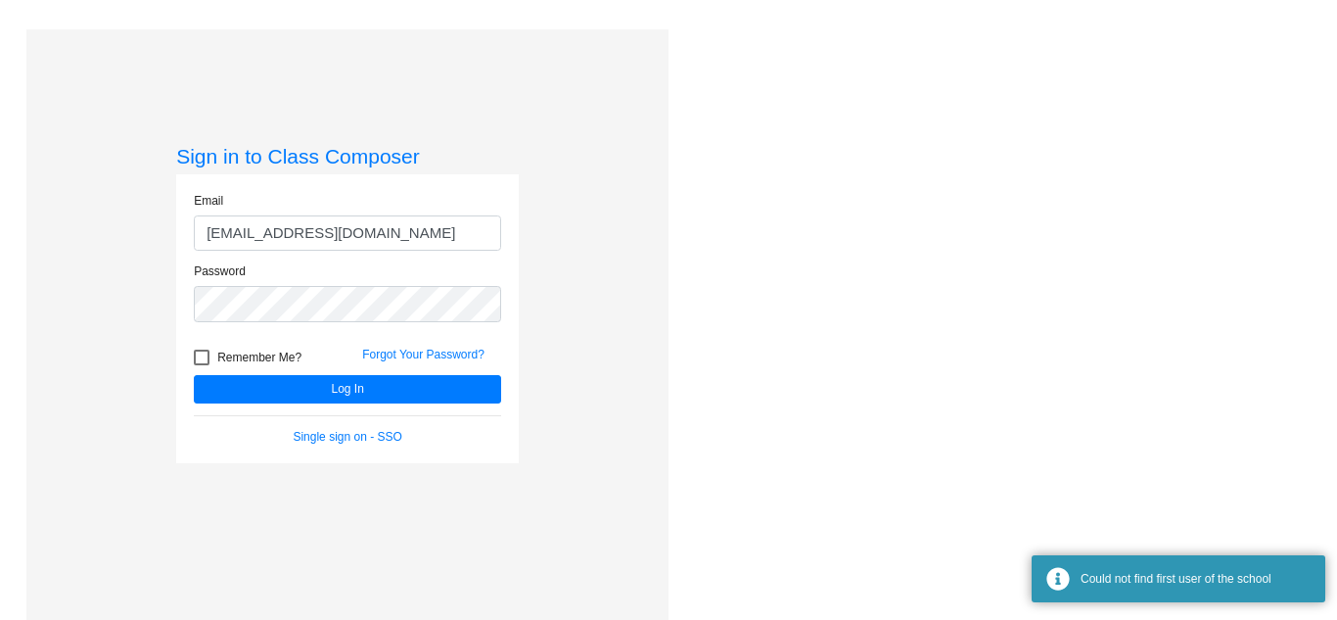
click at [614, 305] on div "Sign in to Class Composer Email [EMAIL_ADDRESS][DOMAIN_NAME] Password Remember …" at bounding box center [347, 339] width 642 height 620
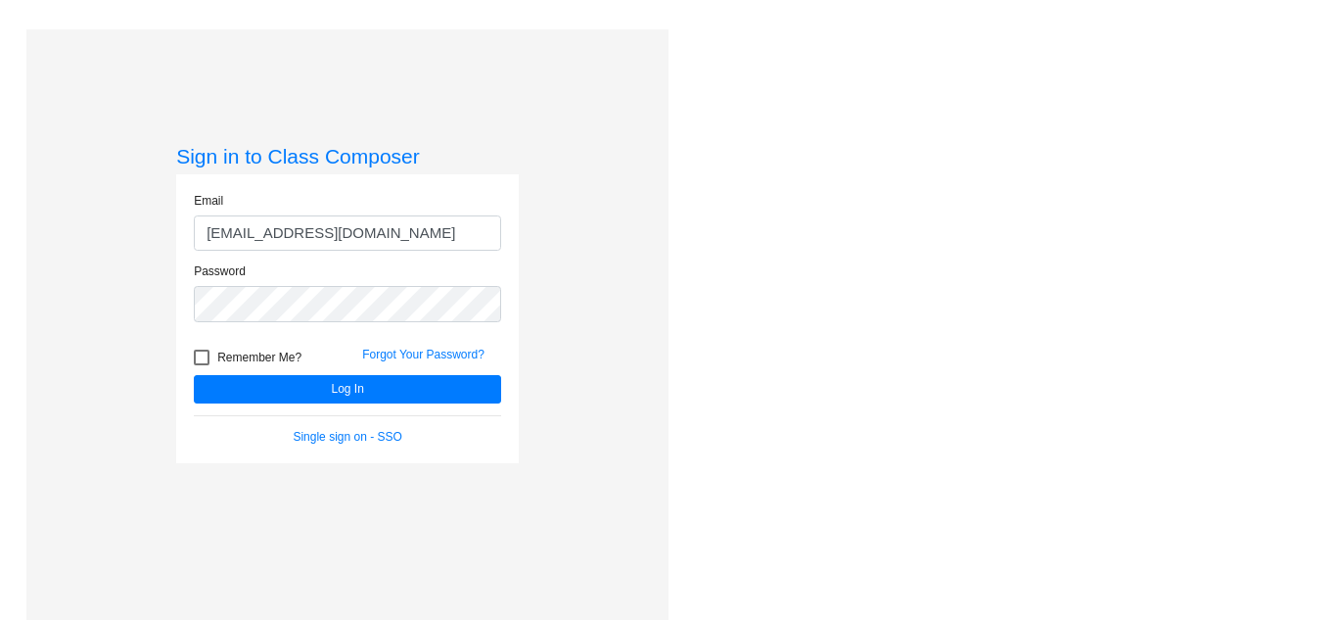
click at [953, 237] on div "Love Class Composer? Share it with a friend! If you're happy with Class Compose…" at bounding box center [997, 339] width 657 height 620
